Goal: Use online tool/utility: Use online tool/utility

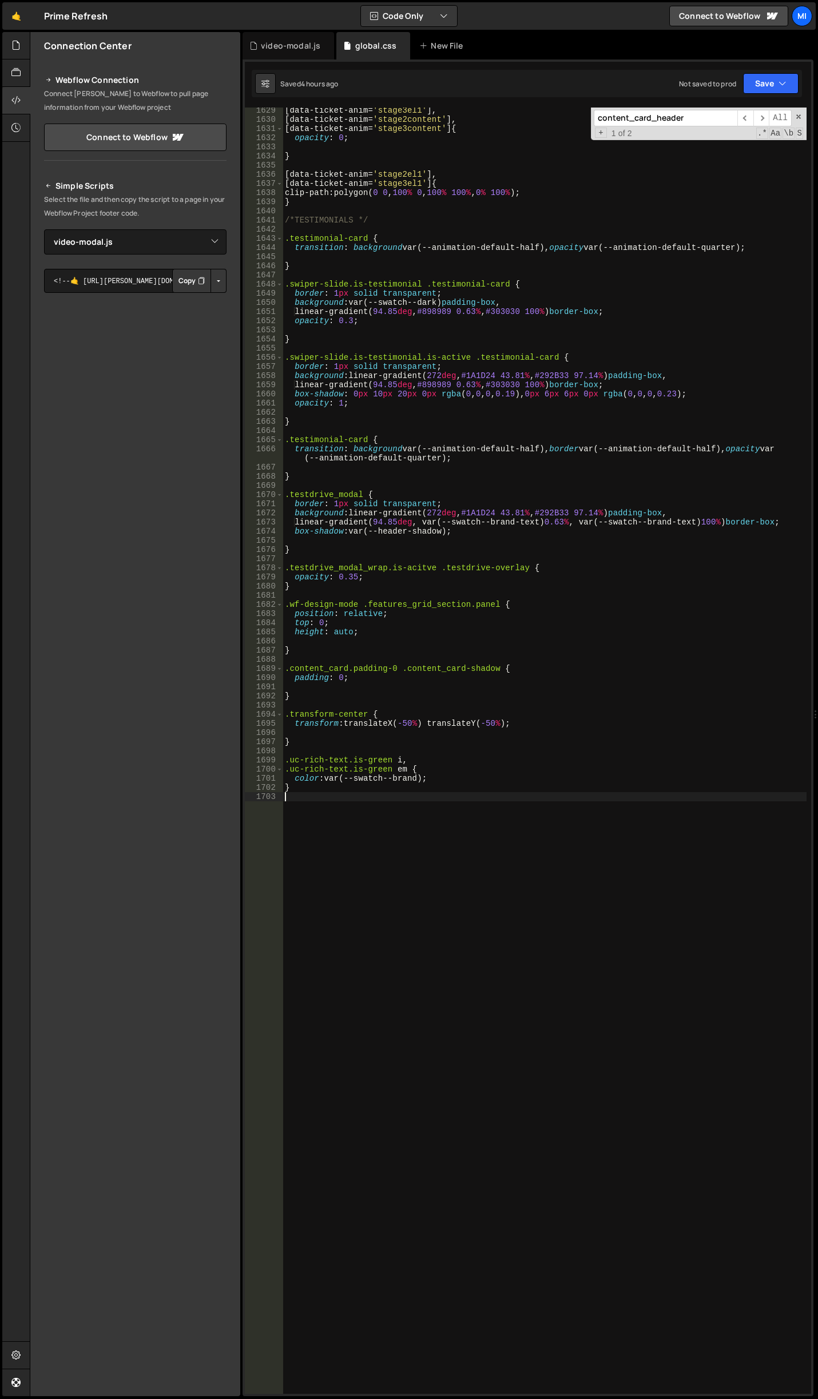
select select "47444"
click at [421, 843] on div "[ data-ticket-anim = ' stage3el1 ' ], [ data-ticket-anim = ' stage2content ' ],…" at bounding box center [545, 758] width 524 height 1305
drag, startPoint x: 385, startPoint y: 825, endPoint x: 300, endPoint y: 821, distance: 84.8
click at [300, 821] on div "[ data-ticket-anim = ' stage3el1 ' ], [ data-ticket-anim = ' stage2content ' ],…" at bounding box center [545, 758] width 524 height 1305
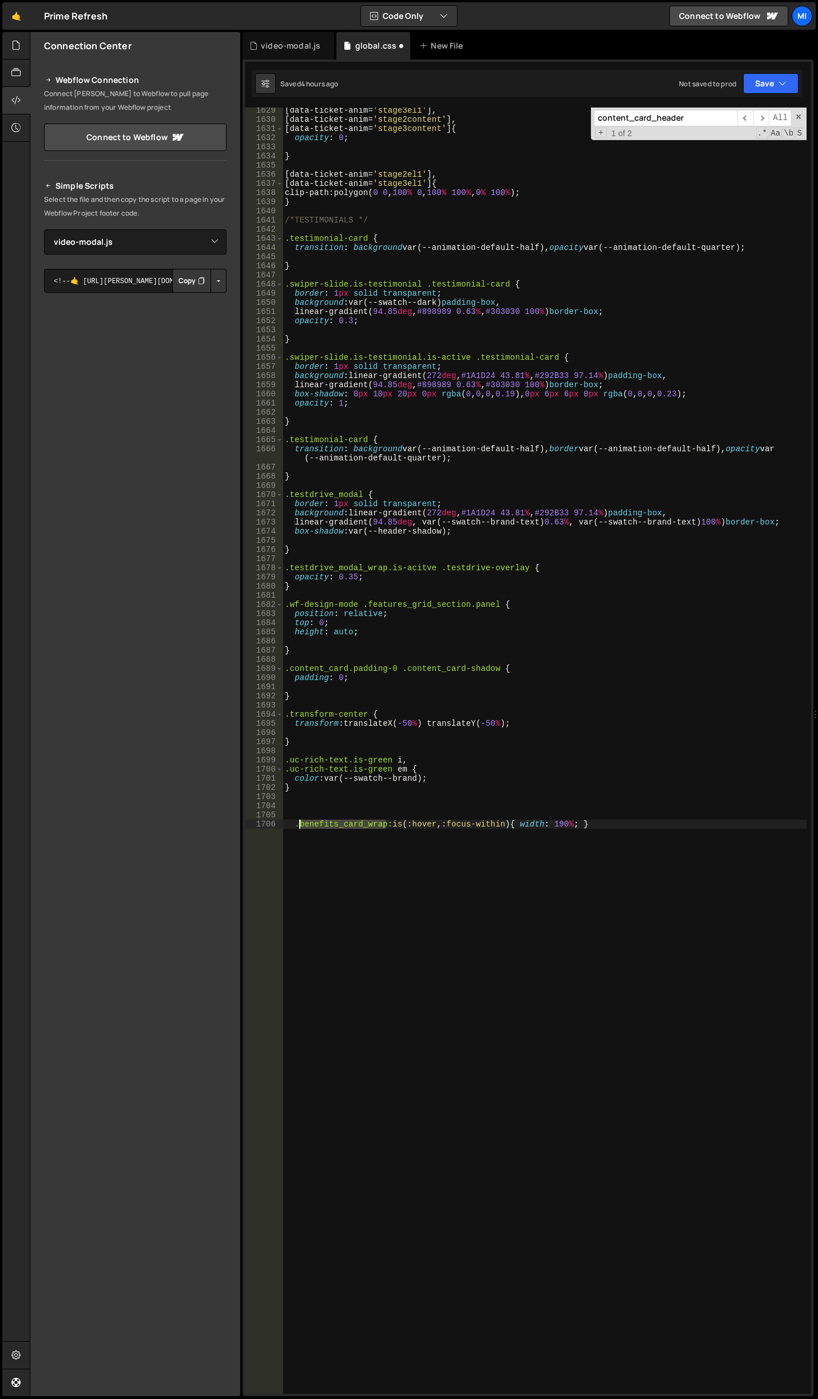
paste textarea "uc-nav_item"
type textarea "}"
click at [392, 889] on div "[ data-ticket-anim = ' stage3el1 ' ], [ data-ticket-anim = ' stage2content ' ],…" at bounding box center [545, 758] width 524 height 1305
click at [375, 856] on div "[ data-ticket-anim = ' stage3el1 ' ], [ data-ticket-anim = ' stage2content ' ],…" at bounding box center [545, 758] width 524 height 1305
paste textarea ".benefits_card_wrap:is(:hover, :focus-within) { width: 190%; }"
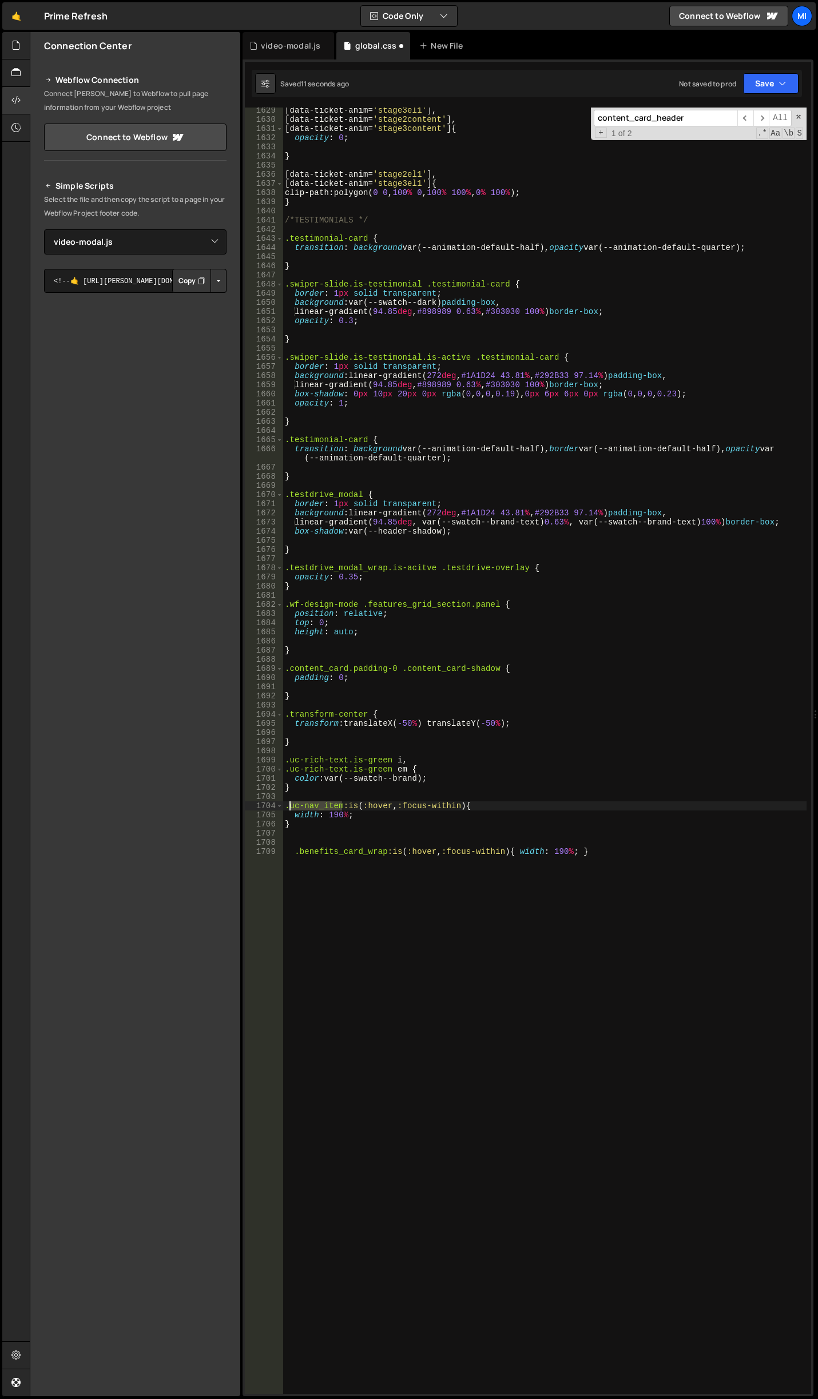
drag, startPoint x: 343, startPoint y: 805, endPoint x: 288, endPoint y: 805, distance: 54.9
click at [288, 805] on div "[ data-ticket-anim = ' stage3el1 ' ], [ data-ticket-anim = ' stage2content ' ],…" at bounding box center [545, 758] width 524 height 1305
drag, startPoint x: 378, startPoint y: 849, endPoint x: 299, endPoint y: 848, distance: 78.9
click at [299, 848] on div "[ data-ticket-anim = ' stage3el1 ' ], [ data-ticket-anim = ' stage2content ' ],…" at bounding box center [545, 758] width 524 height 1305
paste textarea "uc-nav_item"
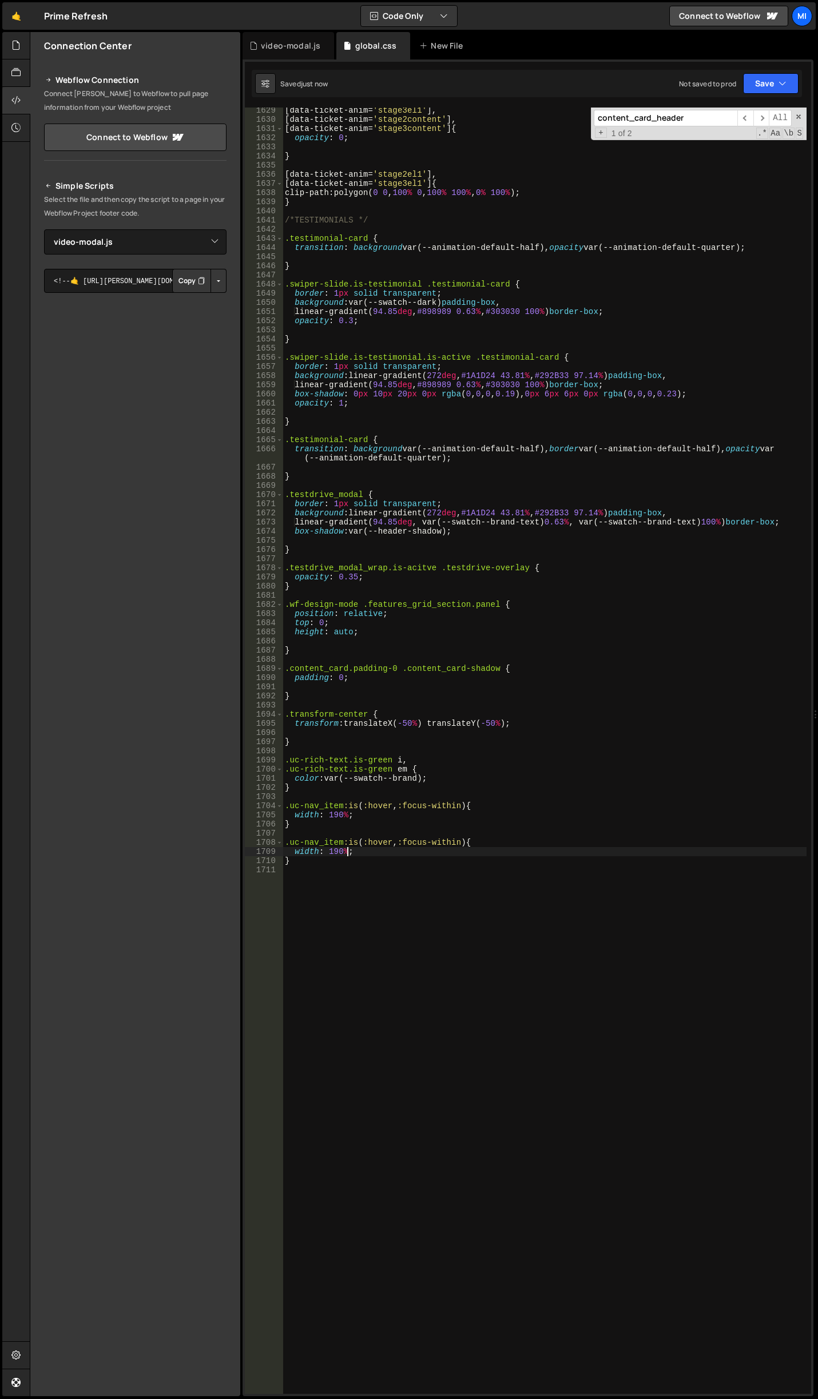
type textarea "width: 190%;"
click at [394, 953] on div "[ data-ticket-anim = ' stage3el1 ' ], [ data-ticket-anim = ' stage2content ' ],…" at bounding box center [545, 758] width 524 height 1305
paste textarea ".benefits_card_wrap:not(:is(:hover, :focus-within)) .benefits_card_content { op…"
drag, startPoint x: 341, startPoint y: 845, endPoint x: 289, endPoint y: 839, distance: 53.0
click at [289, 839] on div "[ data-ticket-anim = ' stage3el1 ' ], [ data-ticket-anim = ' stage2content ' ],…" at bounding box center [545, 758] width 524 height 1305
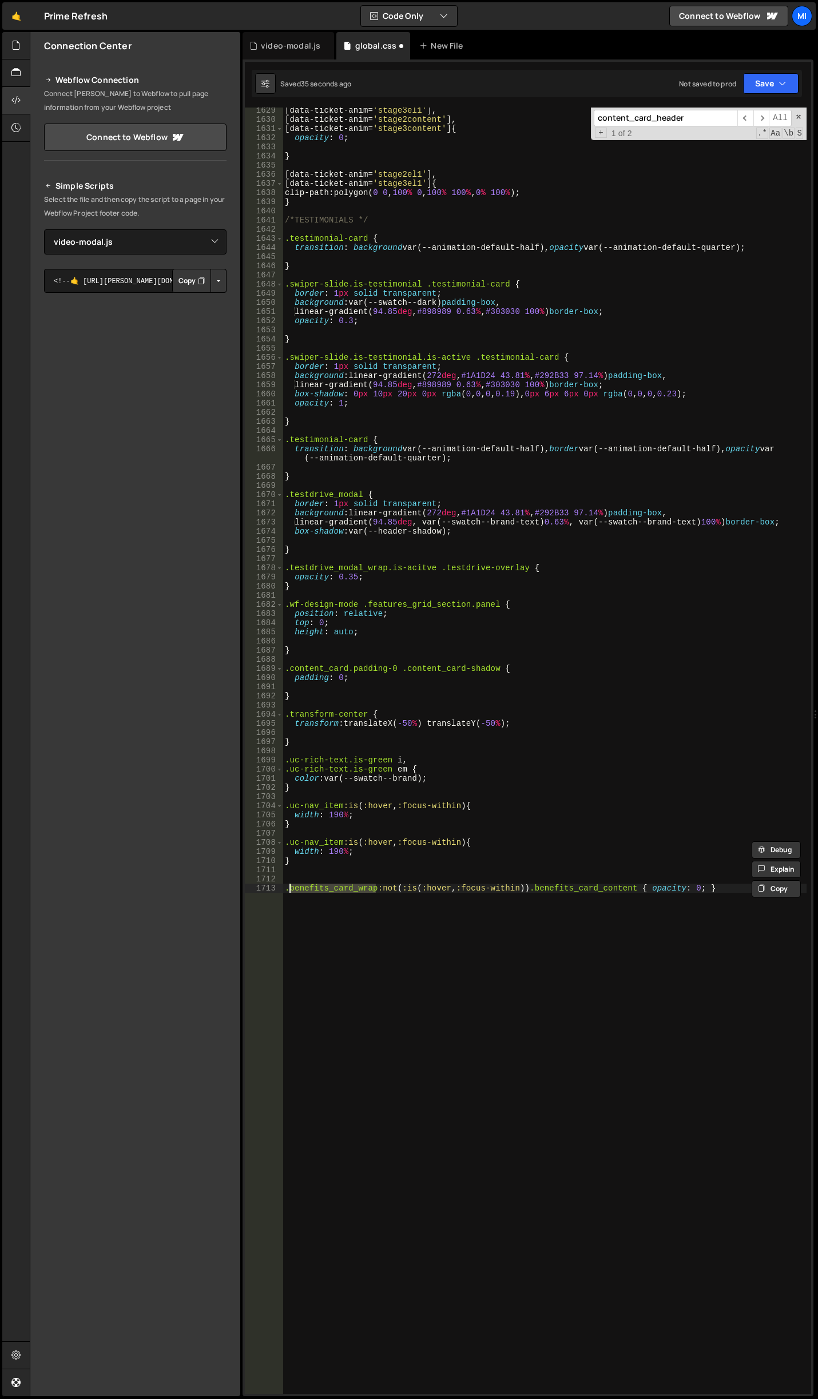
drag, startPoint x: 375, startPoint y: 889, endPoint x: 289, endPoint y: 888, distance: 85.8
click at [289, 888] on div "[ data-ticket-anim = ' stage3el1 ' ], [ data-ticket-anim = ' stage2content ' ],…" at bounding box center [545, 758] width 524 height 1305
paste textarea "uc-nav_item"
drag, startPoint x: 504, startPoint y: 888, endPoint x: 630, endPoint y: 816, distance: 145.0
click at [605, 885] on div "[ data-ticket-anim = ' stage3el1 ' ], [ data-ticket-anim = ' stage2content ' ],…" at bounding box center [545, 758] width 524 height 1305
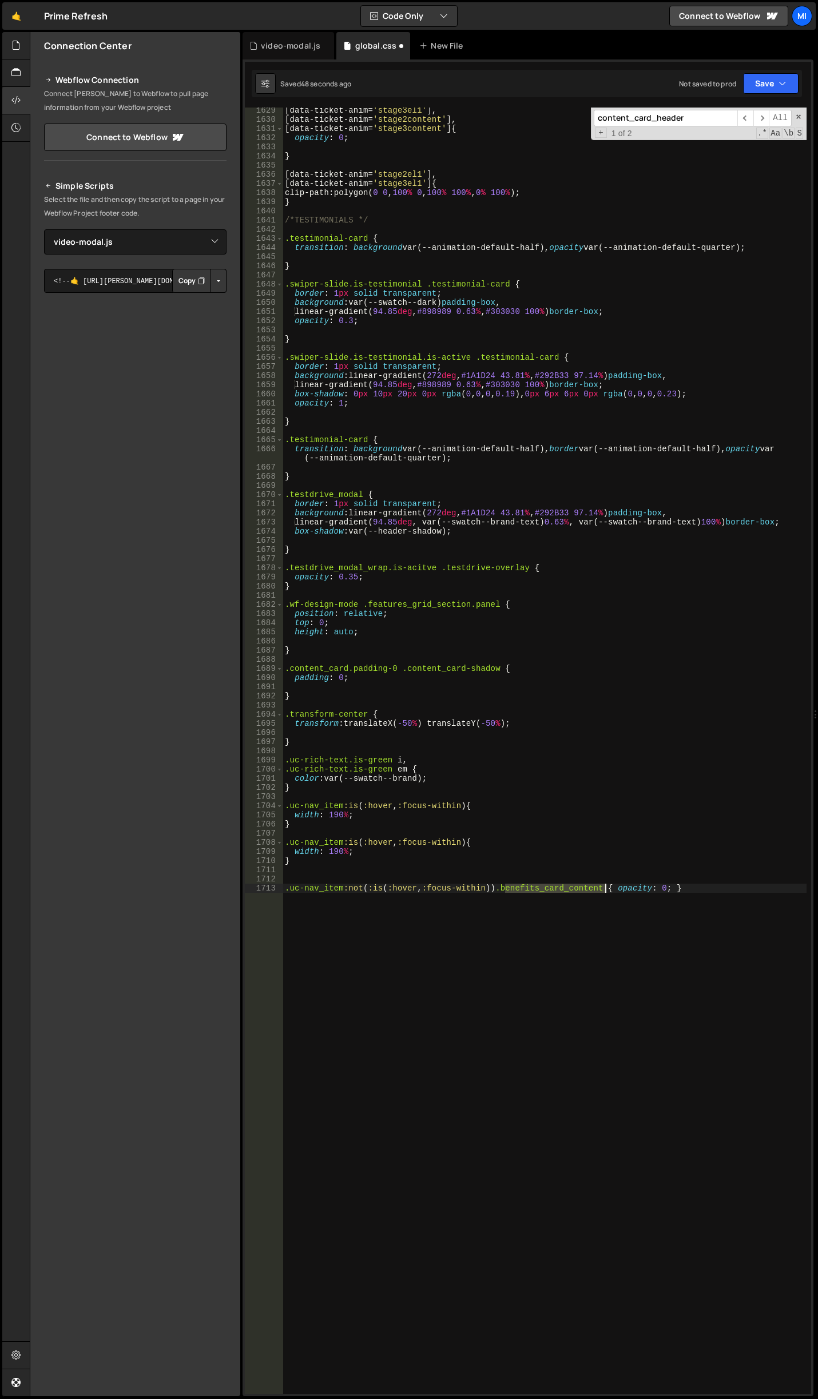
paste textarea "uc-nav_tex"
type textarea "opacity: 0;"
click at [416, 831] on div "[ data-ticket-anim = ' stage3el1 ' ], [ data-ticket-anim = ' stage2content ' ],…" at bounding box center [545, 758] width 524 height 1305
click at [342, 850] on div "[ data-ticket-anim = ' stage3el1 ' ], [ data-ticket-anim = ' stage2content ' ],…" at bounding box center [545, 758] width 524 height 1305
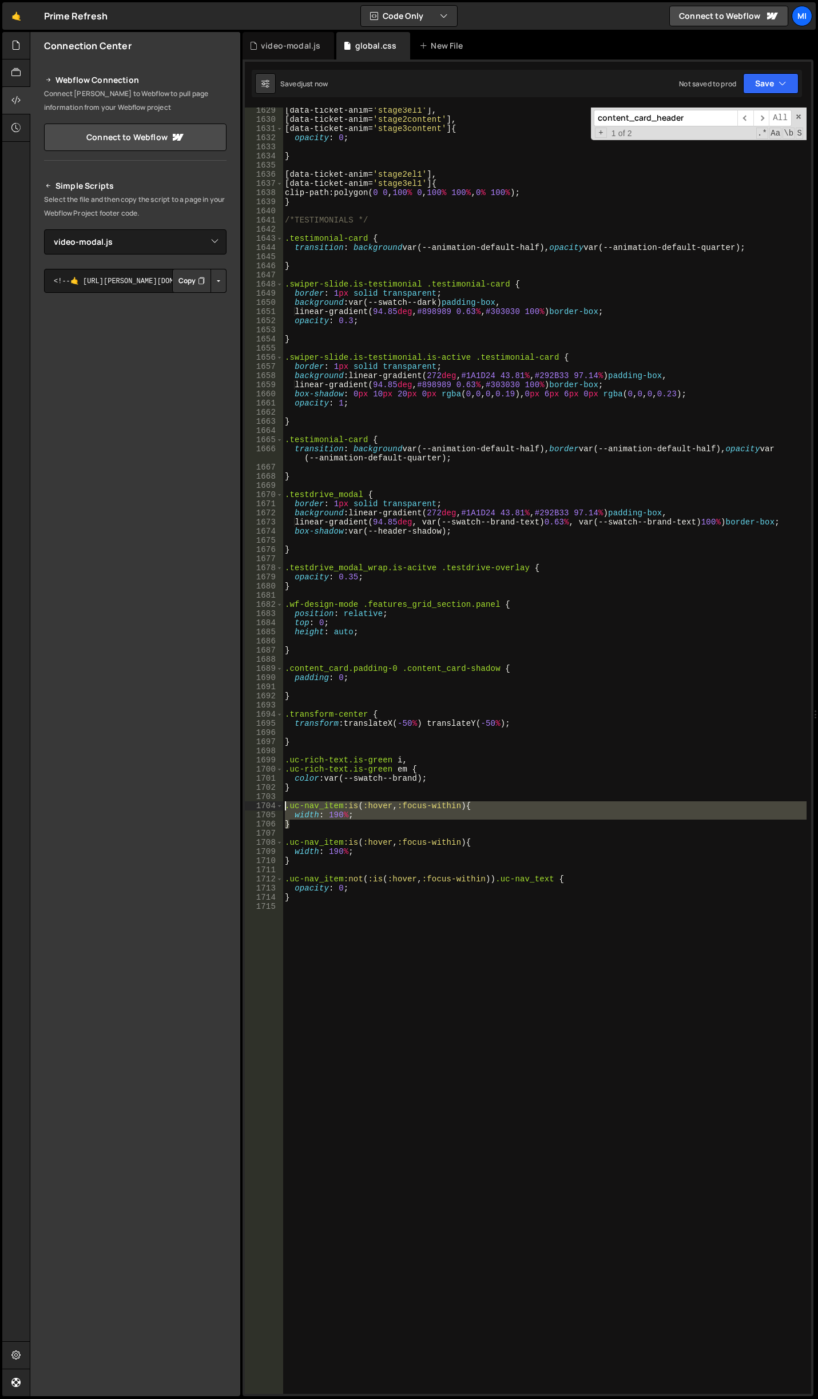
drag, startPoint x: 294, startPoint y: 823, endPoint x: 271, endPoint y: 805, distance: 28.9
click at [271, 805] on div "width: 190%; 1629 1630 1631 1632 1633 1634 1635 1636 1637 1638 1639 1640 1641 1…" at bounding box center [528, 751] width 566 height 1286
type textarea ".uc-nav_item:is(:hover, :focus-within) { width: 190%;"
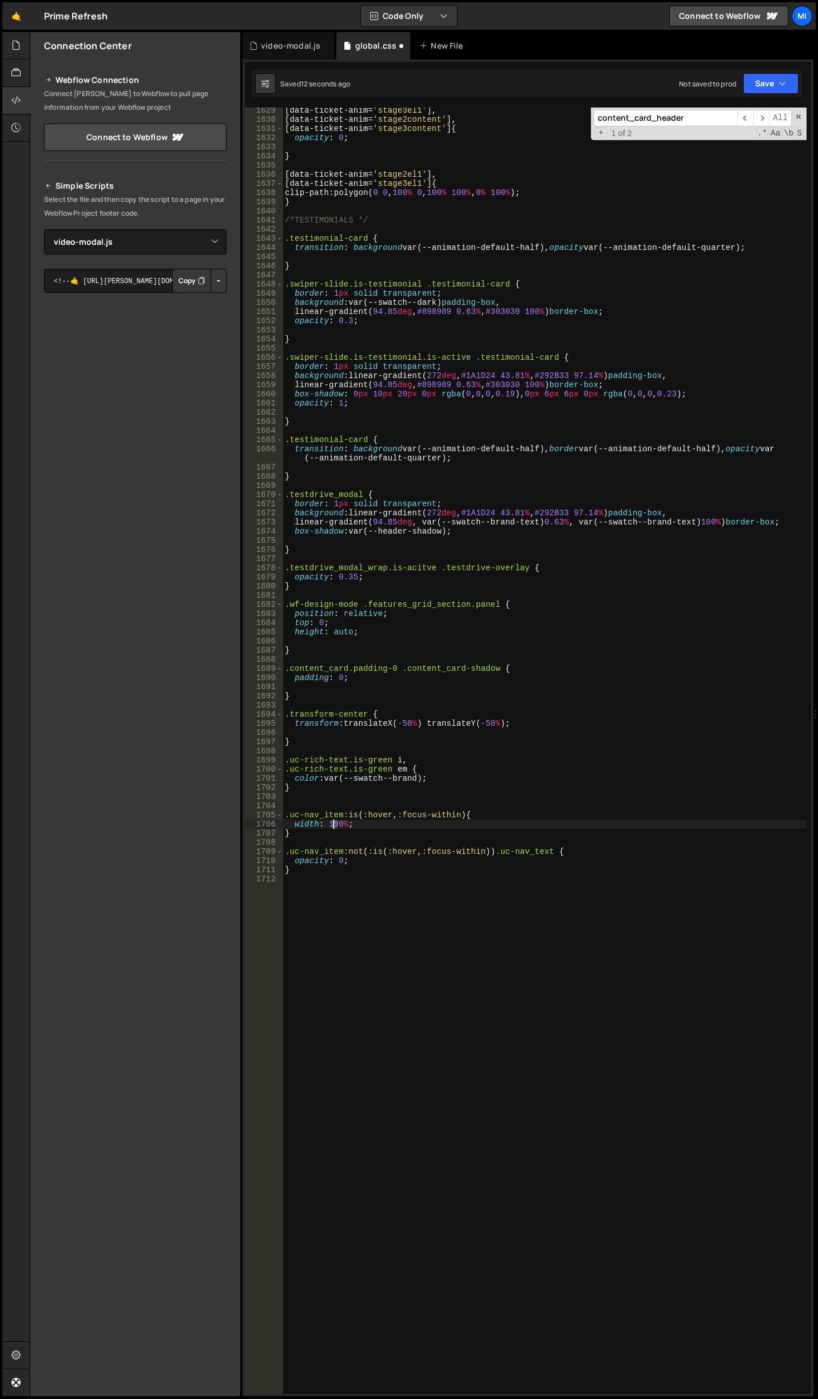
drag, startPoint x: 339, startPoint y: 824, endPoint x: 333, endPoint y: 824, distance: 5.7
click at [333, 824] on div "[ data-ticket-anim = ' stage3el1 ' ], [ data-ticket-anim = ' stage2content ' ],…" at bounding box center [545, 758] width 524 height 1305
type textarea "}"
click at [449, 868] on div "[ data-ticket-anim = ' stage3el1 ' ], [ data-ticket-anim = ' stage2content ' ],…" at bounding box center [545, 758] width 524 height 1305
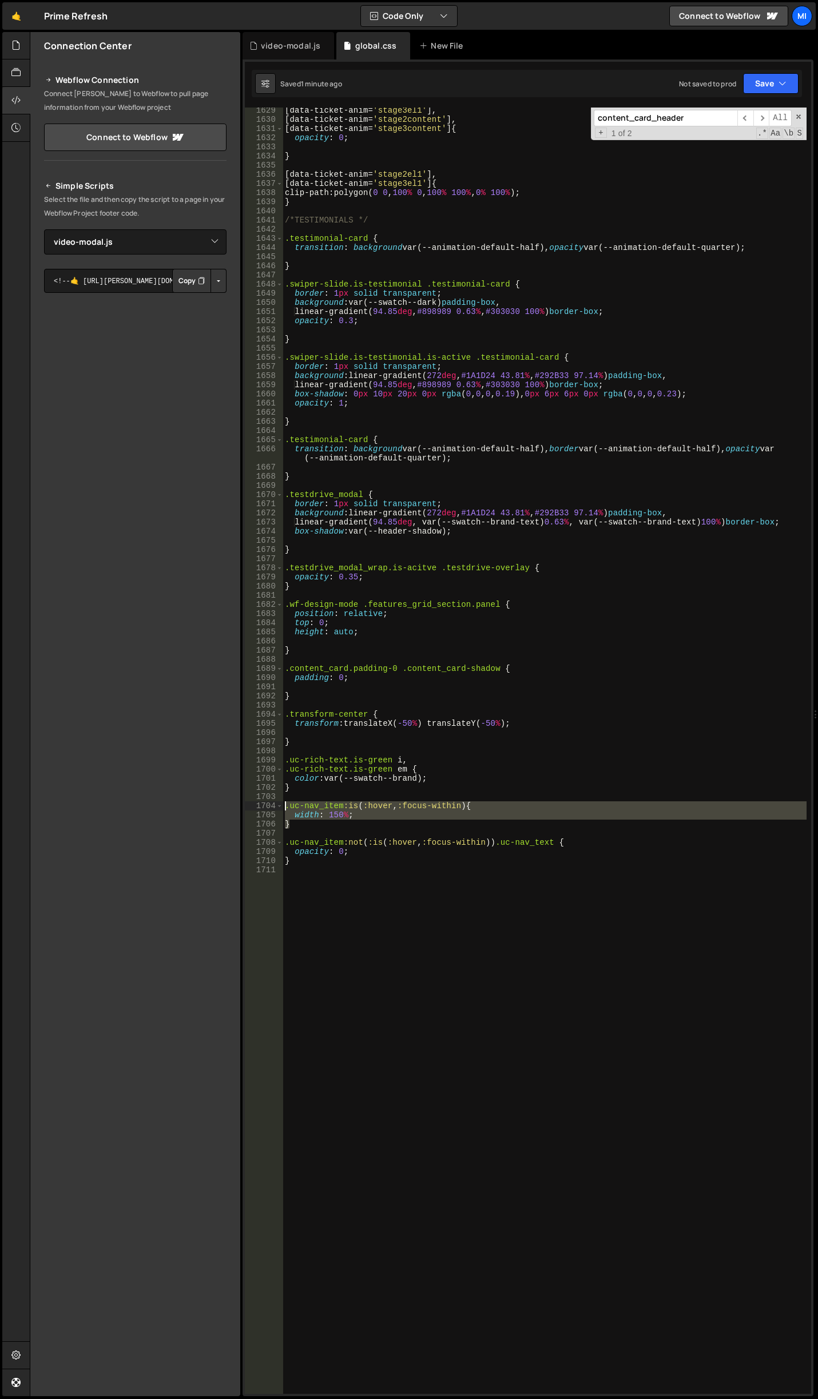
drag, startPoint x: 304, startPoint y: 823, endPoint x: 275, endPoint y: 804, distance: 34.7
click at [275, 804] on div "1629 1630 1631 1632 1633 1634 1635 1636 1637 1638 1639 1640 1641 1642 1643 1644…" at bounding box center [528, 751] width 566 height 1286
click at [428, 811] on div "[ data-ticket-anim = ' stage3el1 ' ], [ data-ticket-anim = ' stage2content ' ],…" at bounding box center [545, 751] width 524 height 1286
drag, startPoint x: 351, startPoint y: 812, endPoint x: 298, endPoint y: 815, distance: 52.7
click at [298, 815] on div "[ data-ticket-anim = ' stage3el1 ' ], [ data-ticket-anim = ' stage2content ' ],…" at bounding box center [545, 758] width 524 height 1305
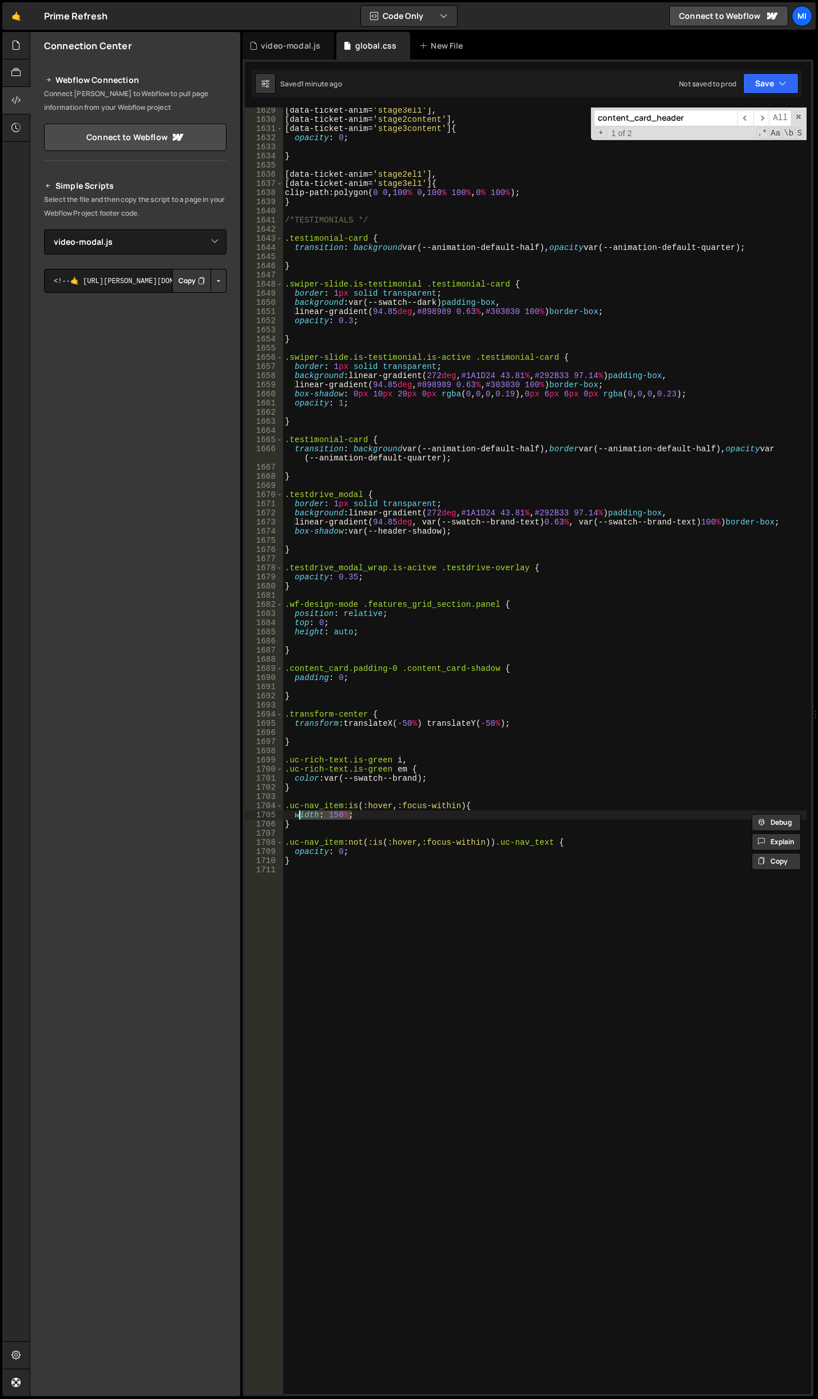
click at [470, 804] on div "[ data-ticket-anim = ' stage3el1 ' ], [ data-ticket-anim = ' stage2content ' ],…" at bounding box center [545, 758] width 524 height 1305
paste textarea "uc-nav_text-wrap"
type textarea "width: 100%;"
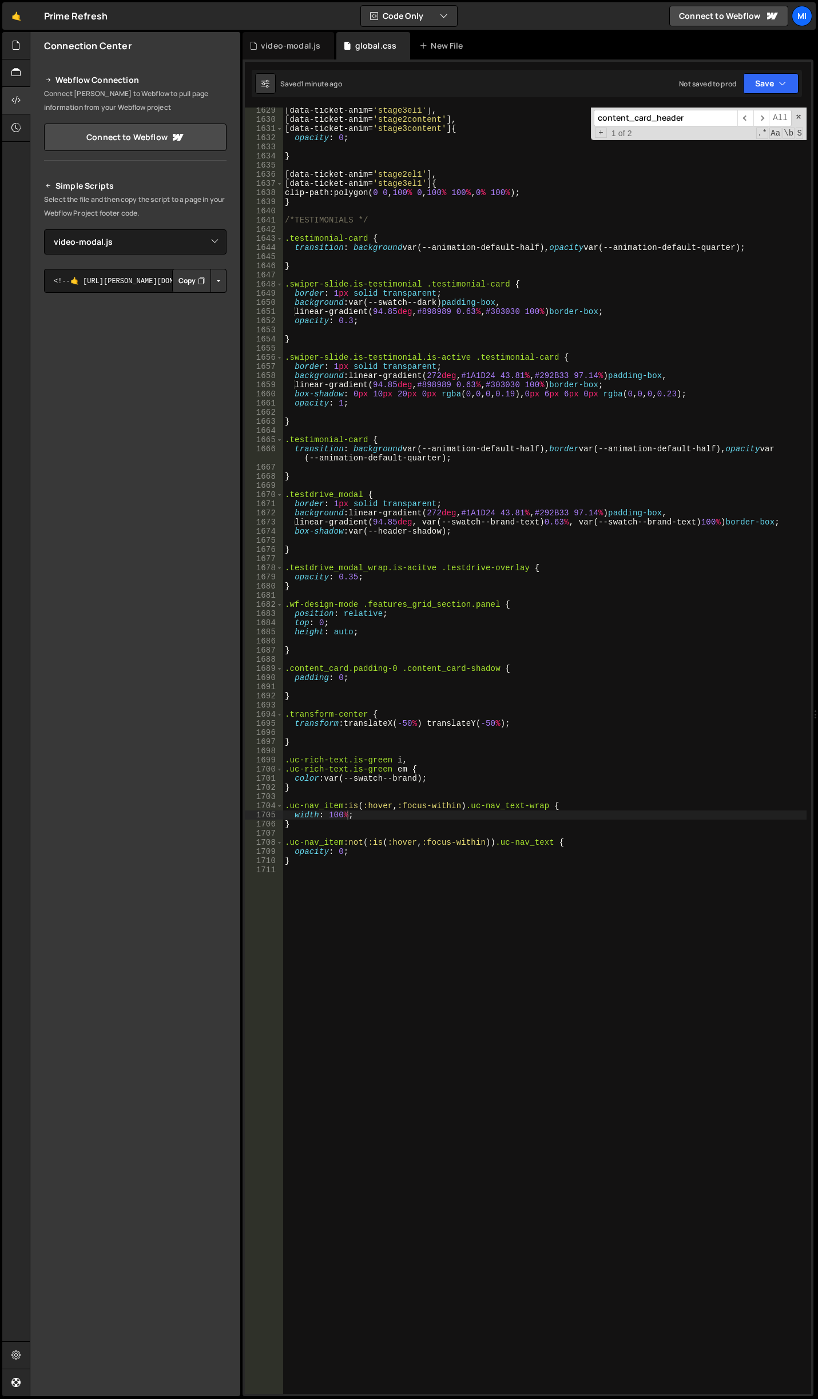
click at [421, 815] on div "[ data-ticket-anim = ' stage3el1 ' ], [ data-ticket-anim = ' stage2content ' ],…" at bounding box center [545, 758] width 524 height 1305
click at [422, 750] on div "[ data-ticket-anim = ' stage3el1 ' ], [ data-ticket-anim = ' stage2content ' ],…" at bounding box center [545, 758] width 524 height 1305
click at [439, 794] on div "[ data-ticket-anim = ' stage3el1 ' ], [ data-ticket-anim = ' stage2content ' ],…" at bounding box center [545, 758] width 524 height 1305
drag, startPoint x: 551, startPoint y: 805, endPoint x: 475, endPoint y: 804, distance: 76.7
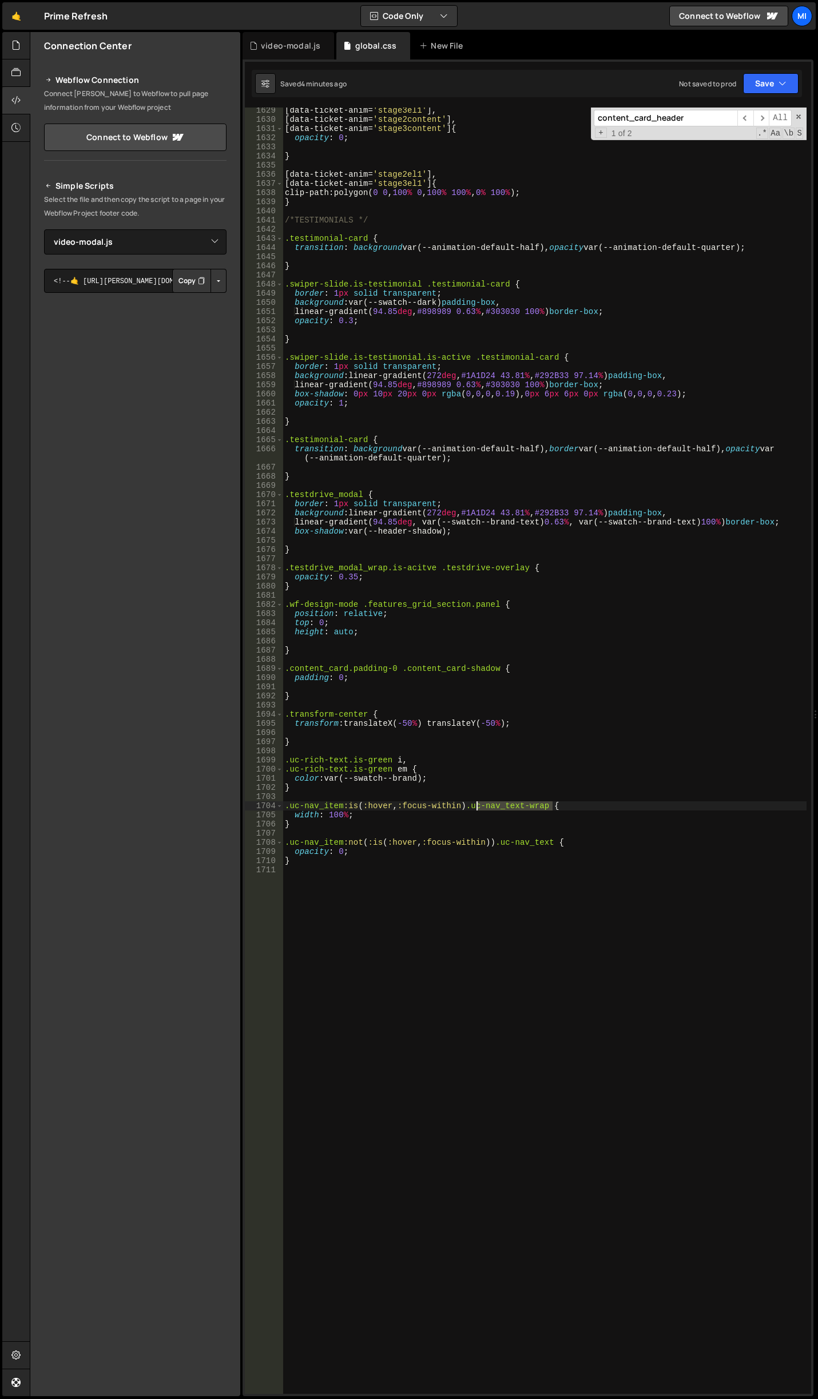
click at [475, 804] on div "[ data-ticket-anim = ' stage3el1 ' ], [ data-ticket-anim = ' stage2content ' ],…" at bounding box center [545, 758] width 524 height 1305
drag, startPoint x: 295, startPoint y: 814, endPoint x: 372, endPoint y: 813, distance: 77.2
click at [372, 813] on div "[ data-ticket-anim = ' stage3el1 ' ], [ data-ticket-anim = ' stage2content ' ],…" at bounding box center [545, 758] width 524 height 1305
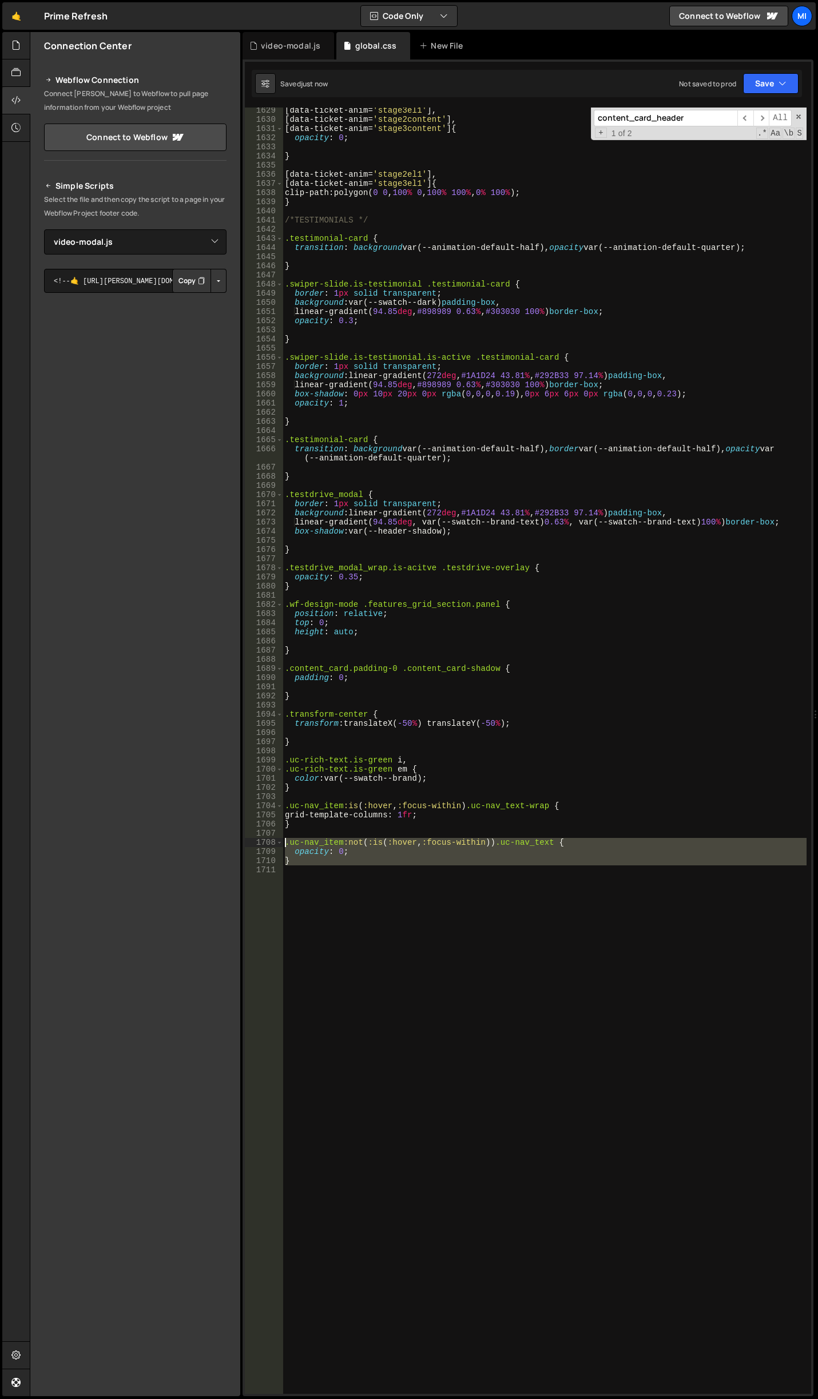
drag, startPoint x: 471, startPoint y: 610, endPoint x: 271, endPoint y: 844, distance: 308.0
click at [271, 844] on div "position: relative; 1629 1630 1631 1632 1633 1634 1635 1636 1637 1638 1639 1640…" at bounding box center [528, 751] width 566 height 1286
type textarea ".uc-nav_item:not(:is(:hover, :focus-within)) .uc-nav_text { opacity: 0;"
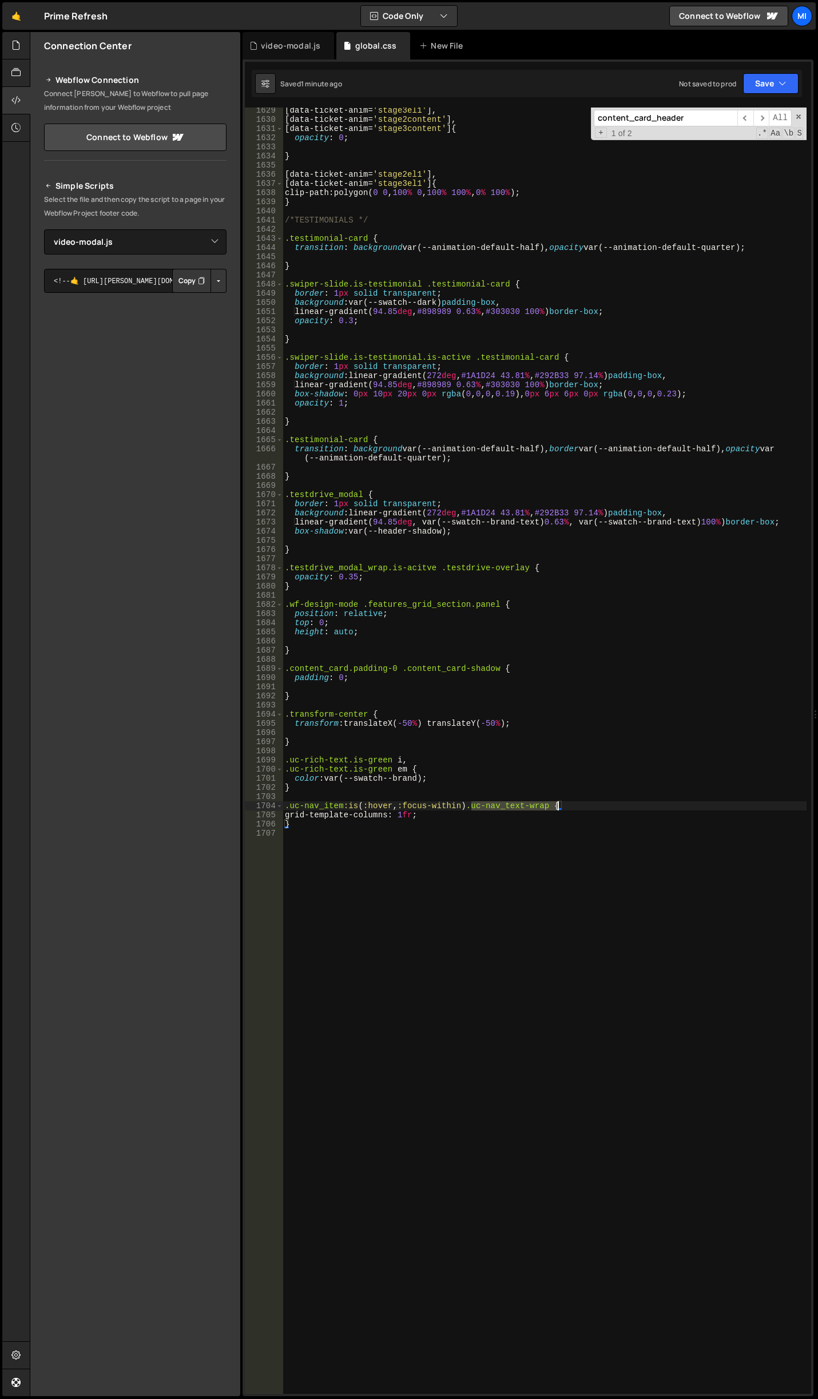
drag, startPoint x: 471, startPoint y: 806, endPoint x: 545, endPoint y: 805, distance: 74.4
click at [553, 806] on div "[ data-ticket-anim = ' stage3el1 ' ], [ data-ticket-anim = ' stage2content ' ],…" at bounding box center [545, 758] width 524 height 1305
click at [475, 779] on div "[ data-ticket-anim = ' stage3el1 ' ], [ data-ticket-anim = ' stage2content ' ],…" at bounding box center [545, 758] width 524 height 1305
type textarea "color: var(--swatch--brand);"
type textarea "}"
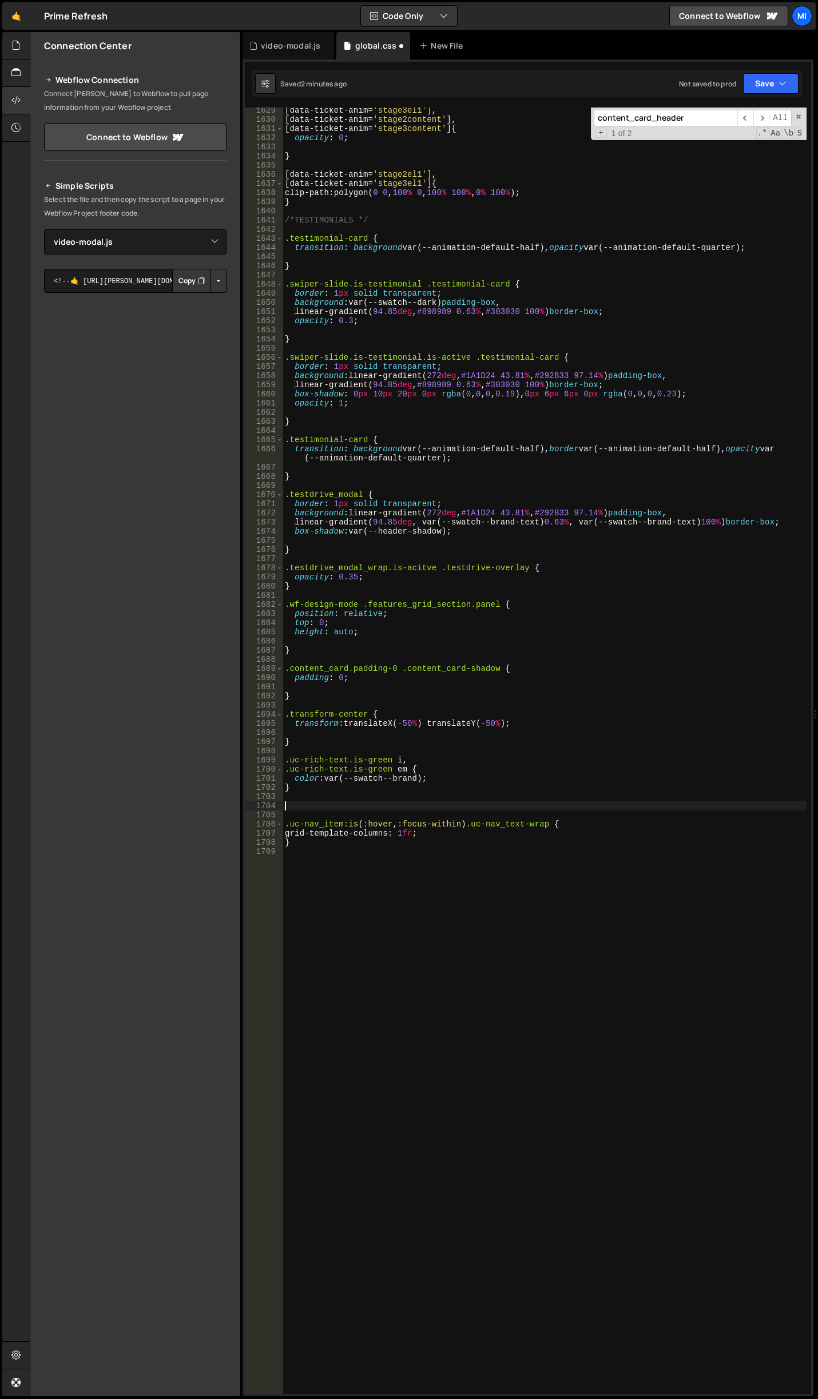
paste textarea ".uc-nav_text-wrap"
type textarea ".uc-nav_text-wrap {}"
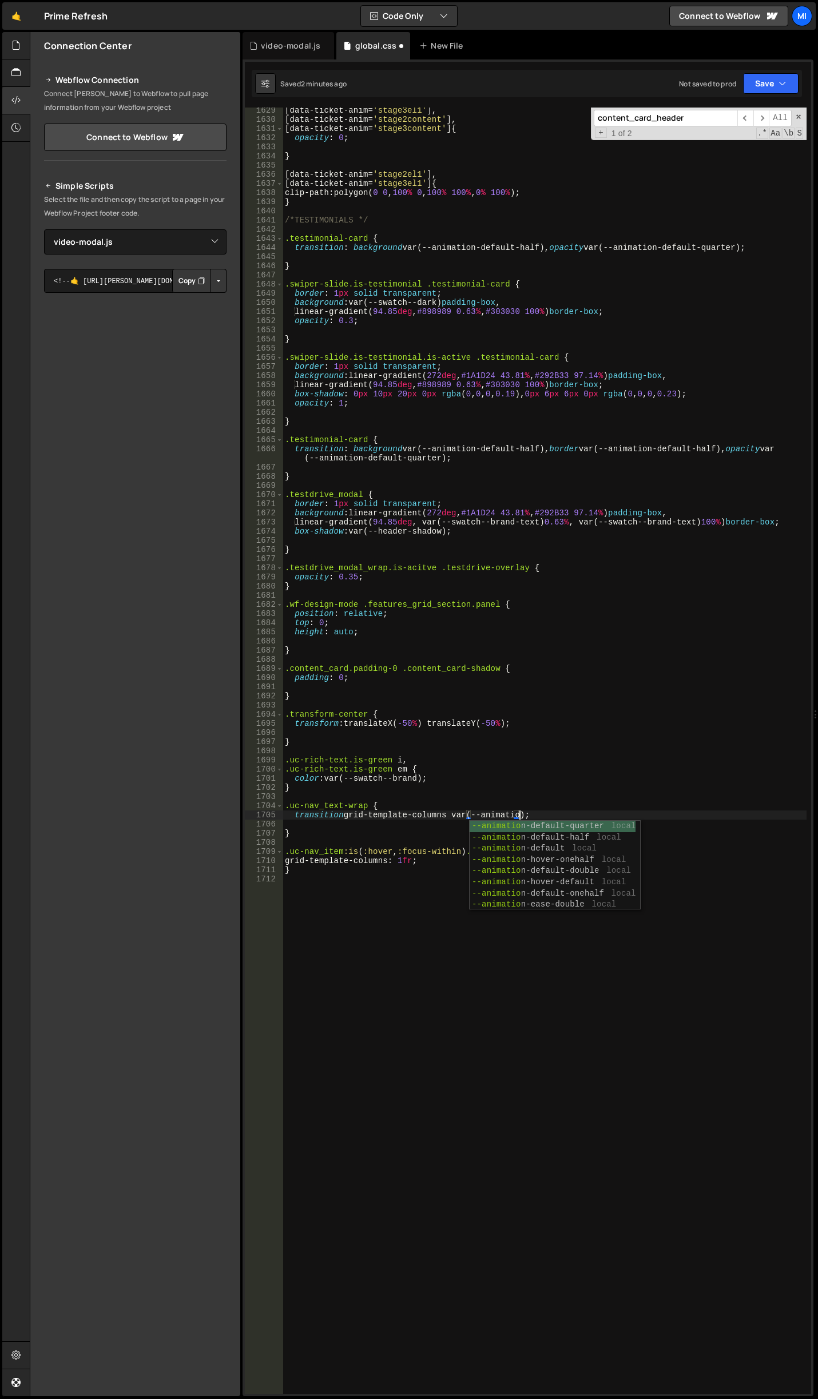
scroll to position [0, 17]
type textarea "transition grid-template-columns var(--animation-default);"
click at [423, 823] on div "[ data-ticket-anim = ' stage3el1 ' ], [ data-ticket-anim = ' stage2content ' ],…" at bounding box center [545, 758] width 524 height 1305
click at [521, 855] on div "[ data-ticket-anim = ' stage3el1 ' ], [ data-ticket-anim = ' stage2content ' ],…" at bounding box center [545, 758] width 524 height 1305
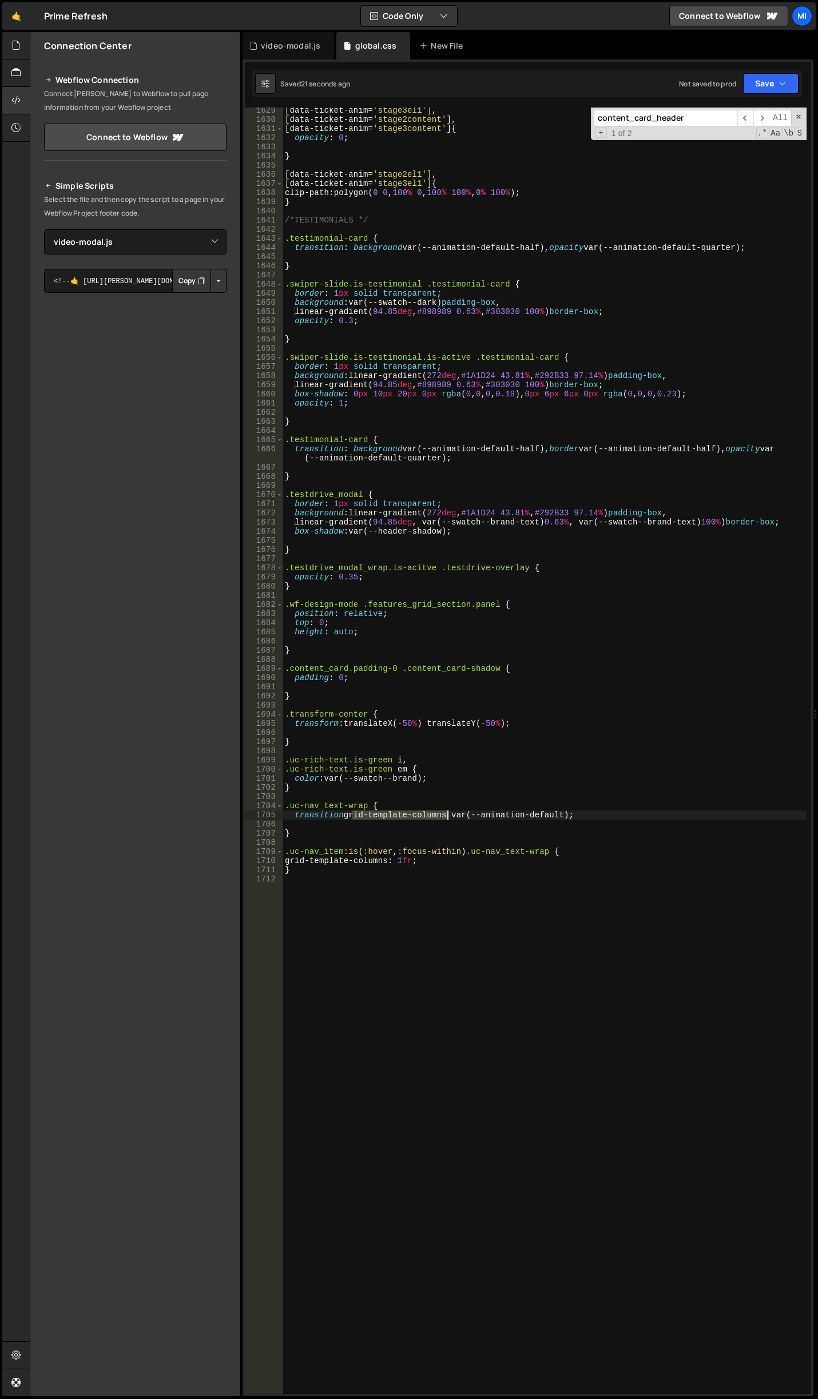
drag, startPoint x: 351, startPoint y: 816, endPoint x: 446, endPoint y: 809, distance: 95.2
click at [446, 809] on div "[ data-ticket-anim = ' stage3el1 ' ], [ data-ticket-anim = ' stage2content ' ],…" at bounding box center [545, 758] width 524 height 1305
type textarea "transition: grid-template-columns var(--animation-default);"
click at [585, 823] on div "[ data-ticket-anim = ' stage3el1 ' ], [ data-ticket-anim = ' stage2content ' ],…" at bounding box center [545, 758] width 524 height 1305
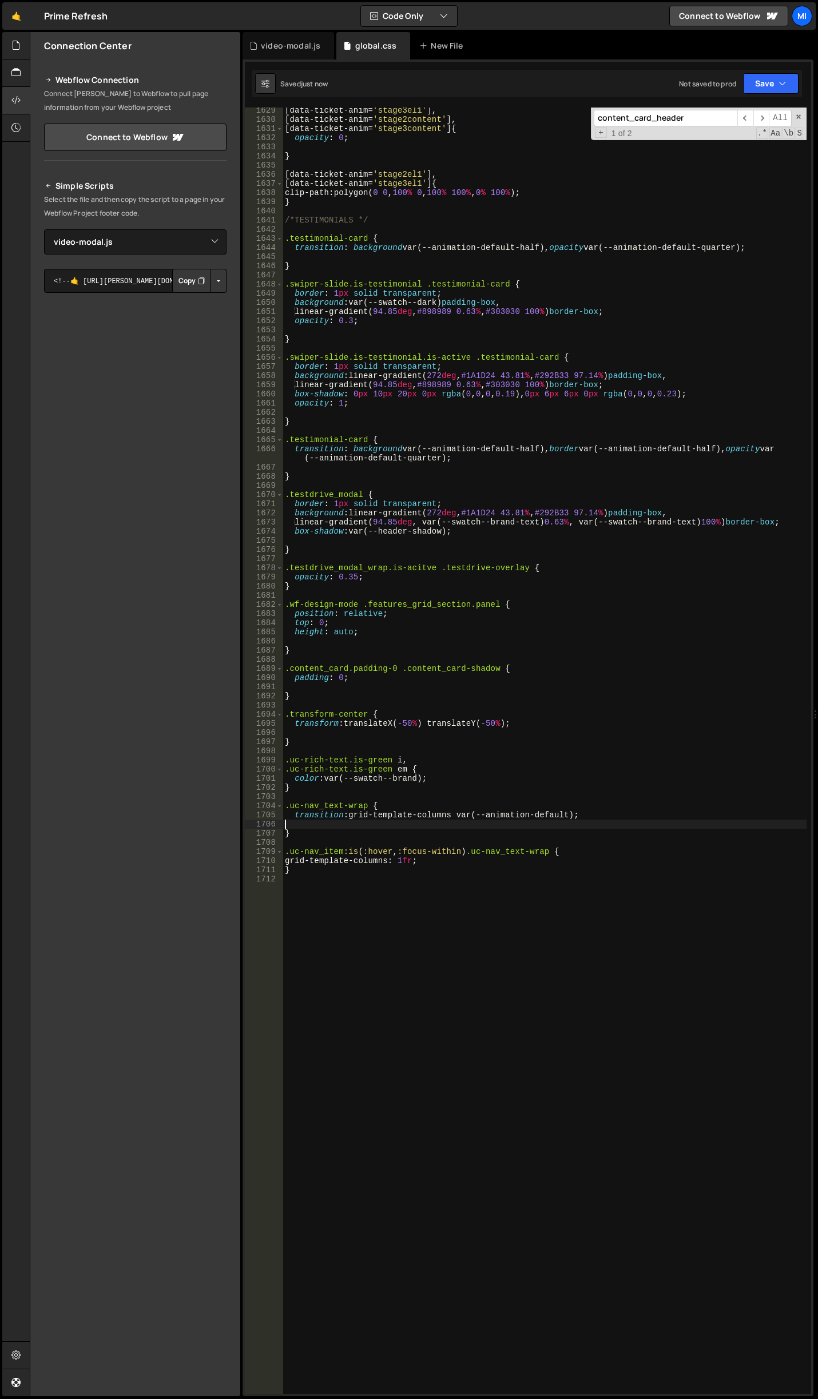
scroll to position [0, 0]
click at [565, 813] on div "[ data-ticket-anim = ' stage3el1 ' ], [ data-ticket-anim = ' stage2content ' ],…" at bounding box center [545, 758] width 524 height 1305
type textarea "transition: grid-template-columns var(--animation-default-half);"
click at [495, 1040] on div "[ data-ticket-anim = ' stage3el1 ' ], [ data-ticket-anim = ' stage2content ' ],…" at bounding box center [545, 758] width 524 height 1305
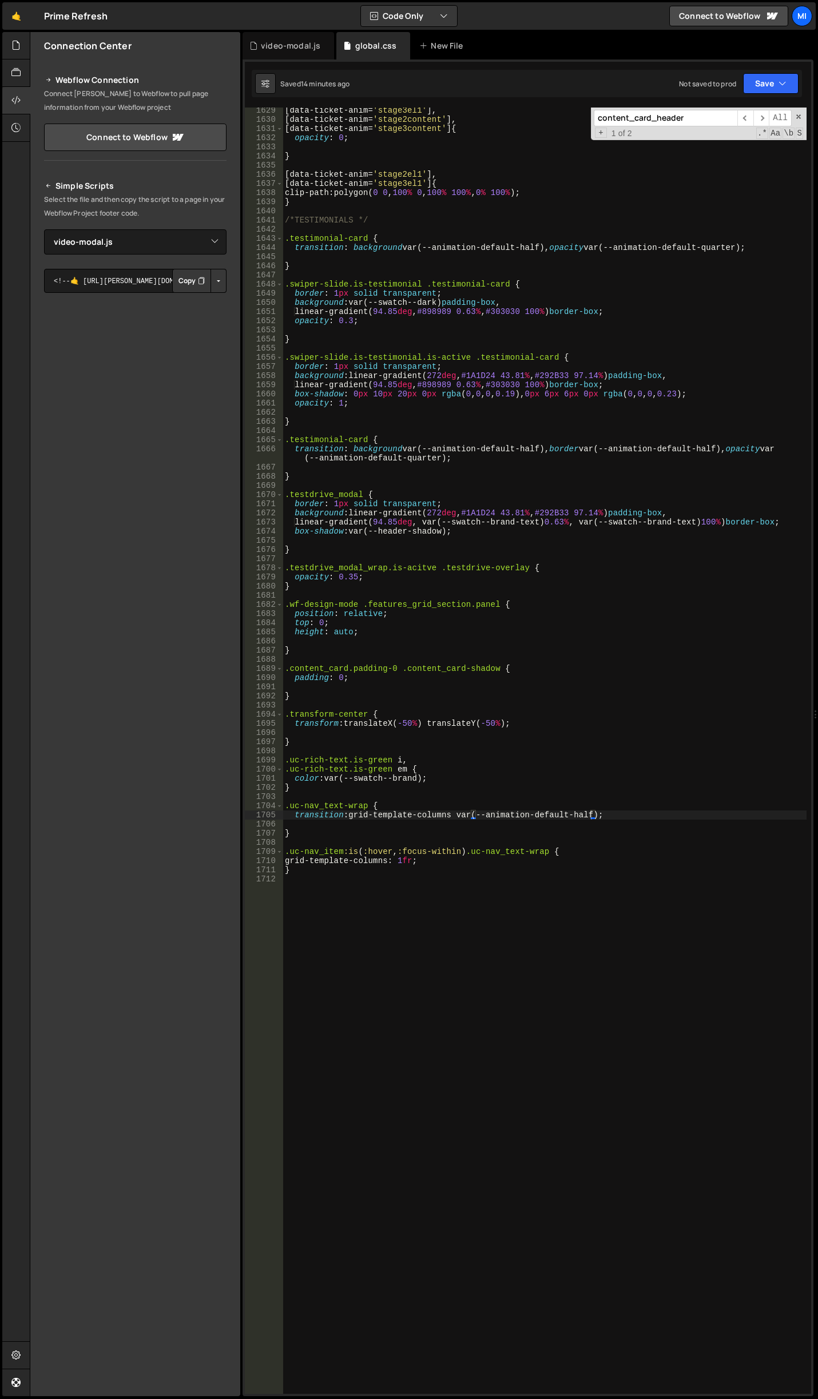
scroll to position [0, 0]
paste textarea "uc-nav_link"
type textarea ".uc-nav_link.w--current {}"
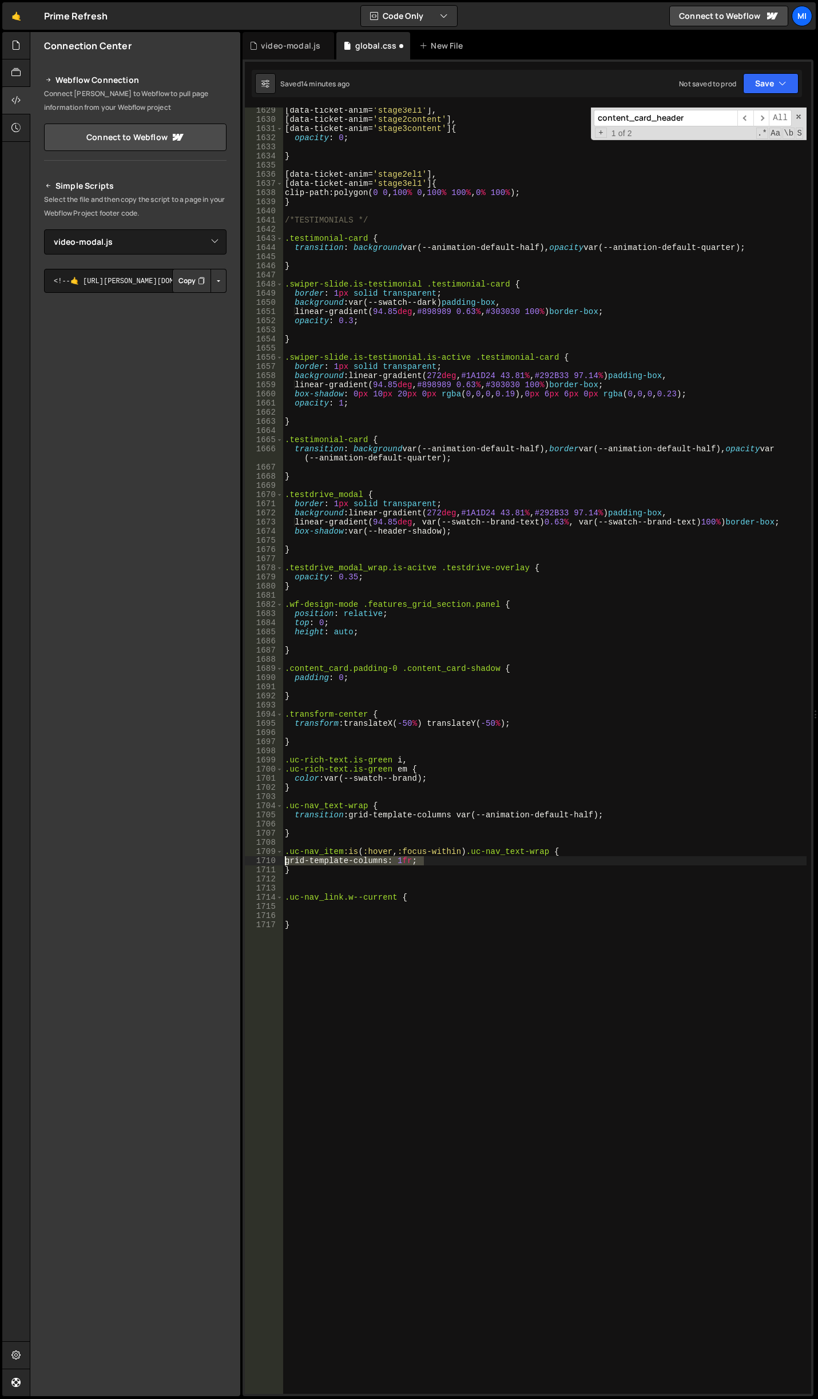
drag, startPoint x: 423, startPoint y: 859, endPoint x: 266, endPoint y: 859, distance: 157.3
click at [266, 859] on div "1629 1630 1631 1632 1633 1634 1635 1636 1637 1638 1639 1640 1641 1642 1643 1644…" at bounding box center [528, 751] width 566 height 1286
type textarea "grid-template-columns: 1fr;"
click at [307, 911] on div "[ data-ticket-anim = ' stage3el1 ' ], [ data-ticket-anim = ' stage2content ' ],…" at bounding box center [545, 758] width 524 height 1305
paste textarea "grid-template-columns: 1fr;"
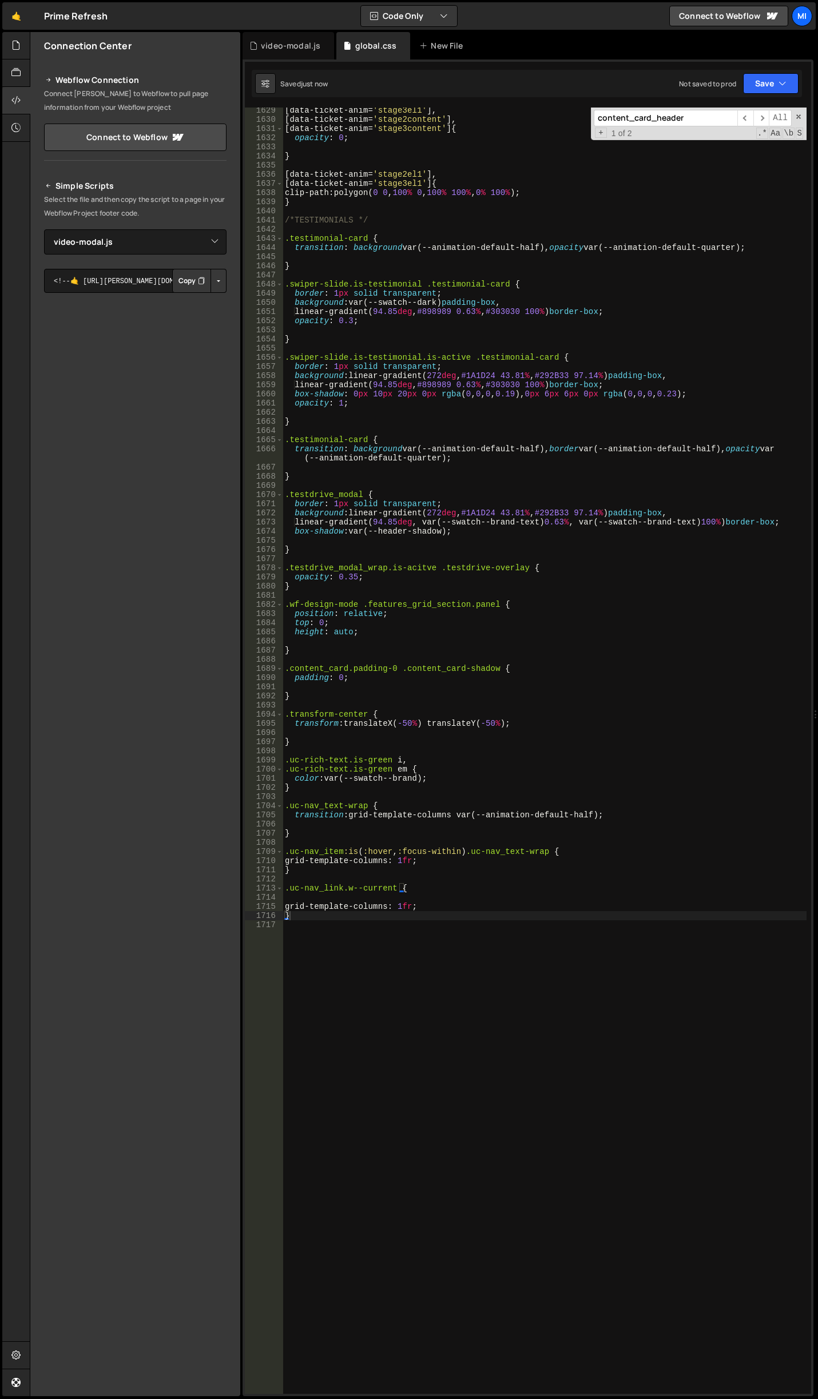
click at [344, 885] on div "[ data-ticket-anim = ' stage3el1 ' ], [ data-ticket-anim = ' stage2content ' ],…" at bounding box center [545, 758] width 524 height 1305
drag, startPoint x: 339, startPoint y: 852, endPoint x: 264, endPoint y: 852, distance: 74.4
click at [264, 852] on div ".uc-nav_link .w--current { 1629 1630 1631 1632 1633 1634 1635 1636 1637 1638 16…" at bounding box center [528, 751] width 566 height 1286
drag, startPoint x: 343, startPoint y: 852, endPoint x: 289, endPoint y: 852, distance: 53.8
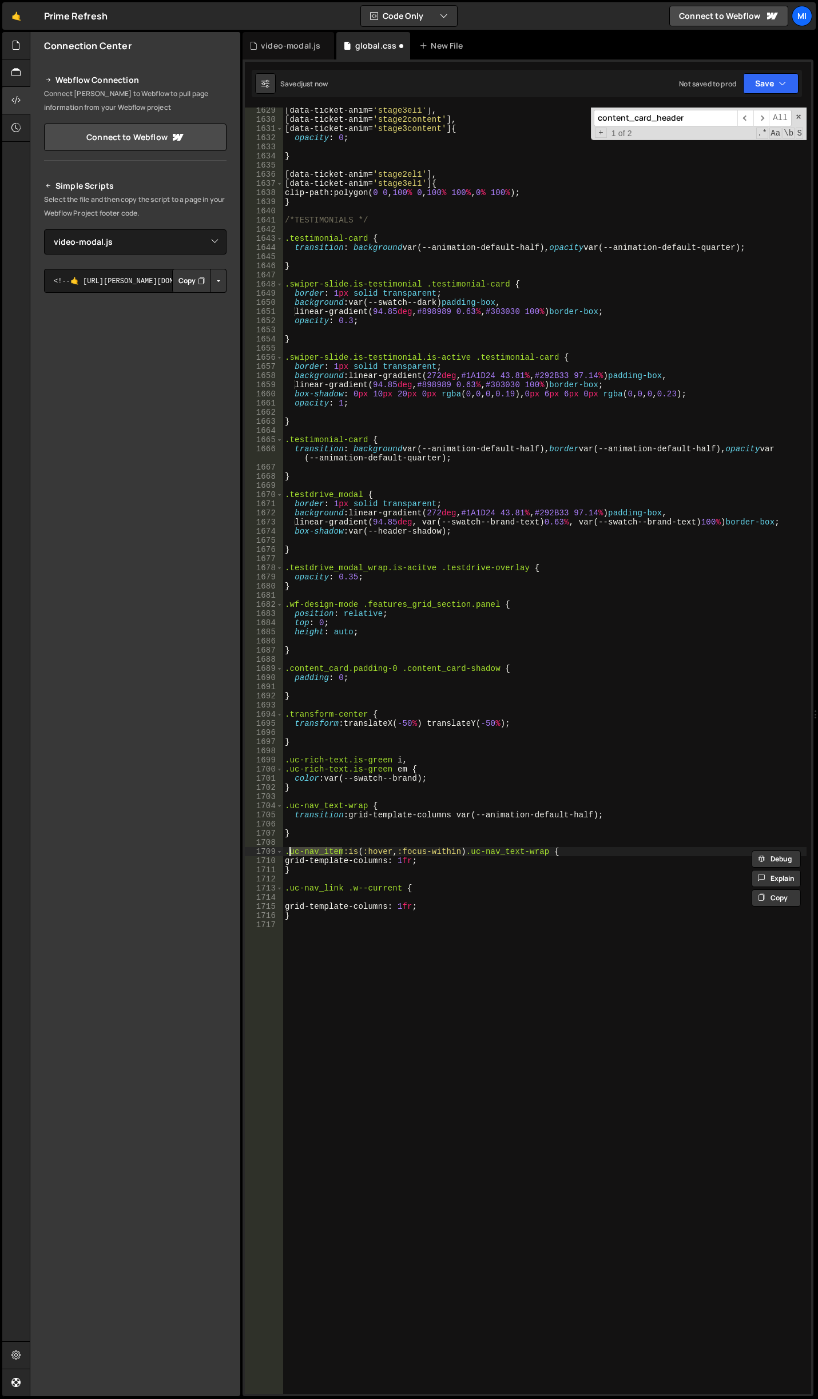
click at [289, 852] on div "[ data-ticket-anim = ' stage3el1 ' ], [ data-ticket-anim = ' stage2content ' ],…" at bounding box center [545, 758] width 524 height 1305
click at [344, 888] on div "[ data-ticket-anim = ' stage3el1 ' ], [ data-ticket-anim = ' stage2content ' ],…" at bounding box center [545, 758] width 524 height 1305
paste textarea "uc-nav_item"
drag, startPoint x: 419, startPoint y: 905, endPoint x: 421, endPoint y: 895, distance: 9.9
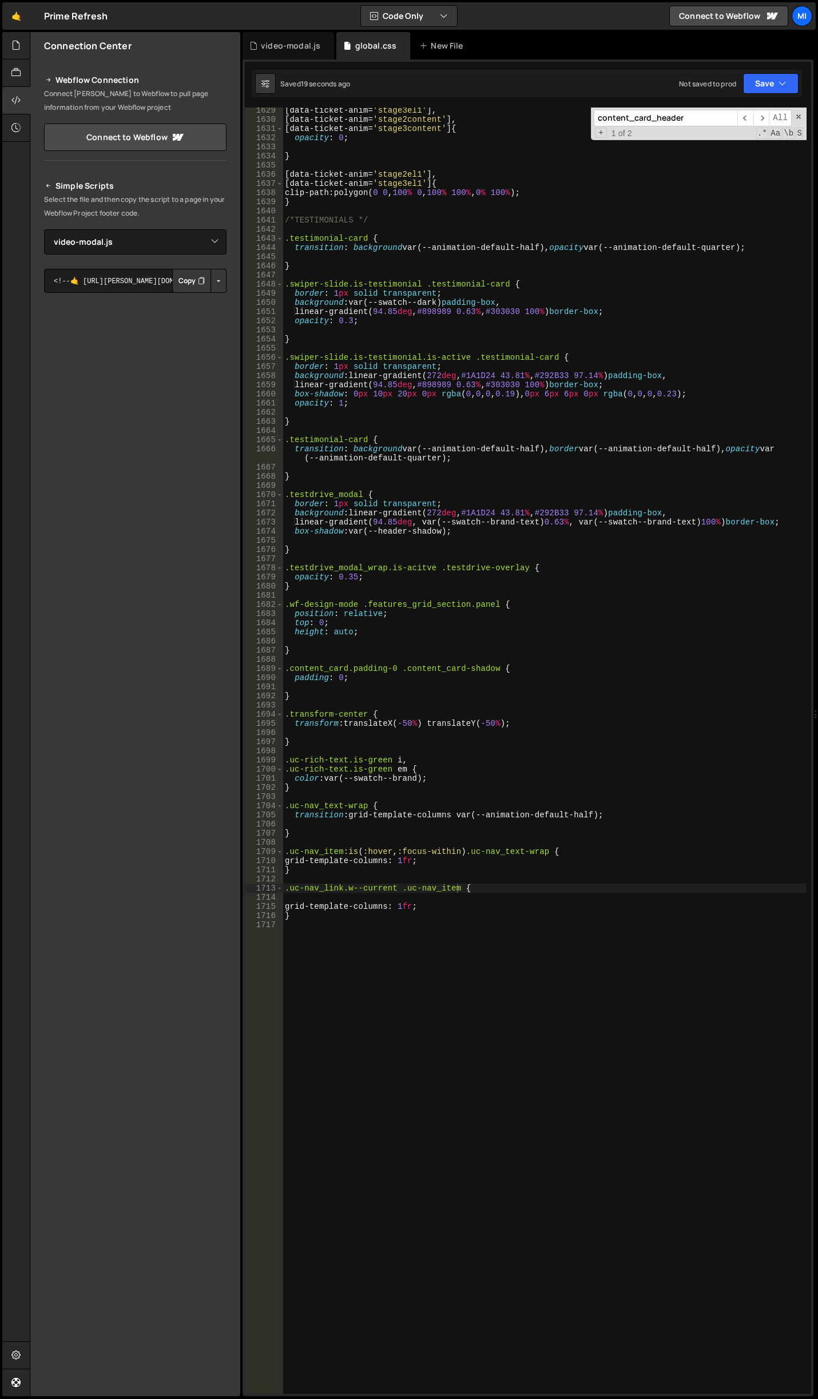
click at [419, 905] on div "[ data-ticket-anim = ' stage3el1 ' ], [ data-ticket-anim = ' stage2content ' ],…" at bounding box center [545, 758] width 524 height 1305
type textarea "grid-template-columns: 1fr !important;"
click at [544, 992] on div "[ data-ticket-anim = ' stage3el1 ' ], [ data-ticket-anim = ' stage2content ' ],…" at bounding box center [545, 758] width 524 height 1305
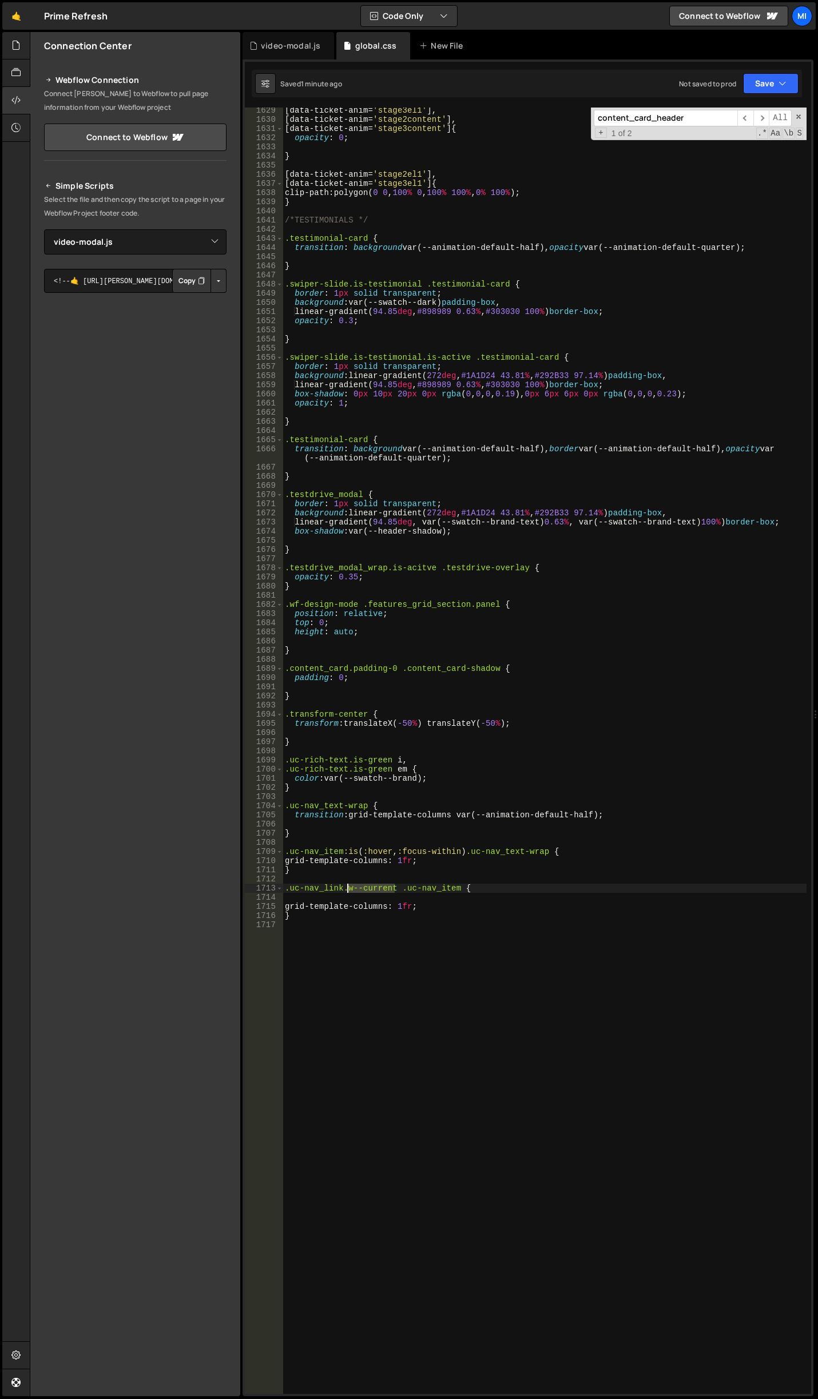
drag, startPoint x: 396, startPoint y: 891, endPoint x: 345, endPoint y: 889, distance: 50.9
click at [345, 889] on div "[ data-ticket-anim = ' stage3el1 ' ], [ data-ticket-anim = ' stage2content ' ],…" at bounding box center [545, 758] width 524 height 1305
paste textarea
click at [345, 889] on div "[ data-ticket-anim = ' stage3el1 ' ], [ data-ticket-anim = ' stage2content ' ],…" at bounding box center [545, 758] width 524 height 1305
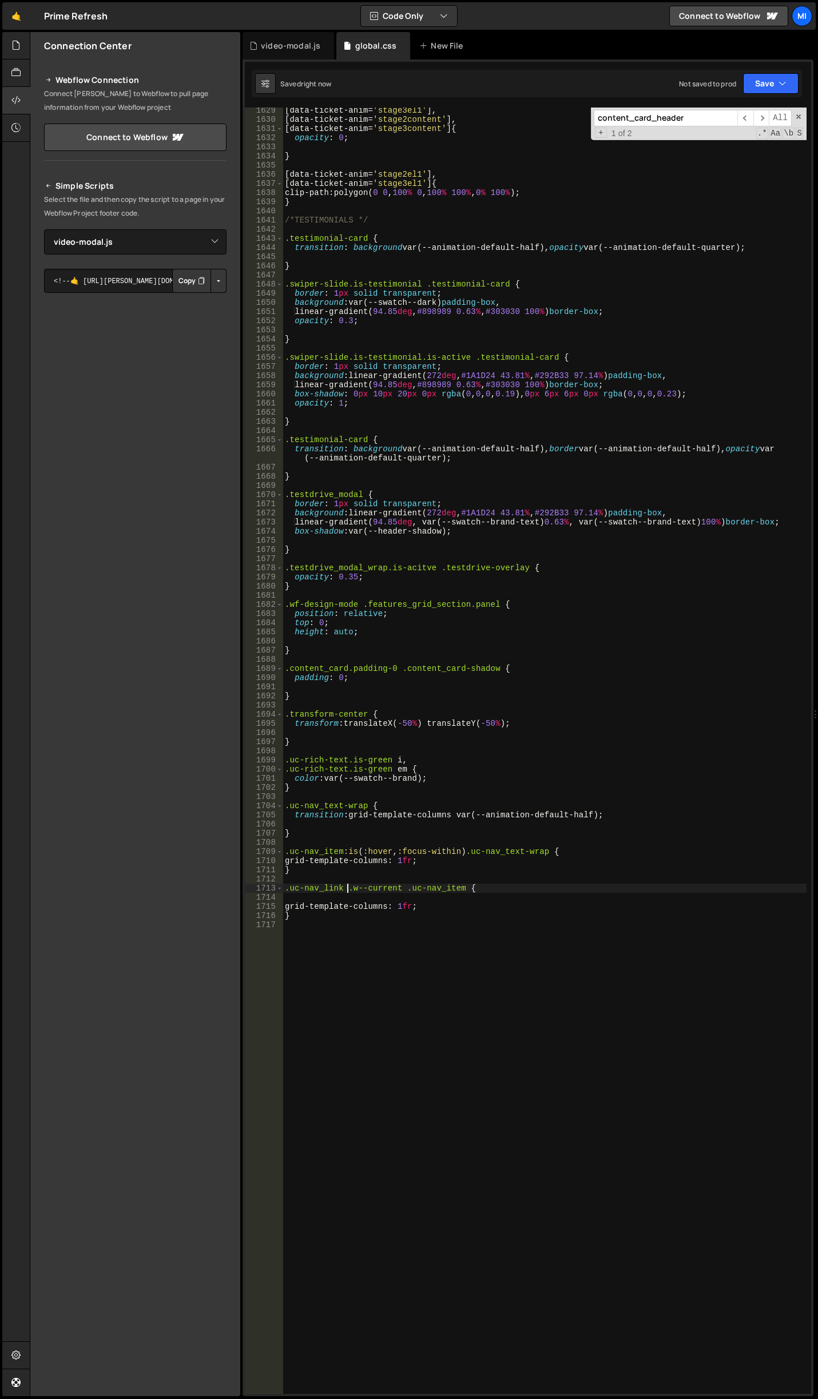
type textarea ".uc-nav_link .w--current .uc-nav_item {"
click at [512, 927] on div "[ data-ticket-anim = ' stage3el1 ' ], [ data-ticket-anim = ' stage2content ' ],…" at bounding box center [545, 758] width 524 height 1305
drag, startPoint x: 477, startPoint y: 855, endPoint x: 551, endPoint y: 854, distance: 73.8
click at [551, 854] on div "[ data-ticket-anim = ' stage3el1 ' ], [ data-ticket-anim = ' stage2content ' ],…" at bounding box center [545, 758] width 524 height 1305
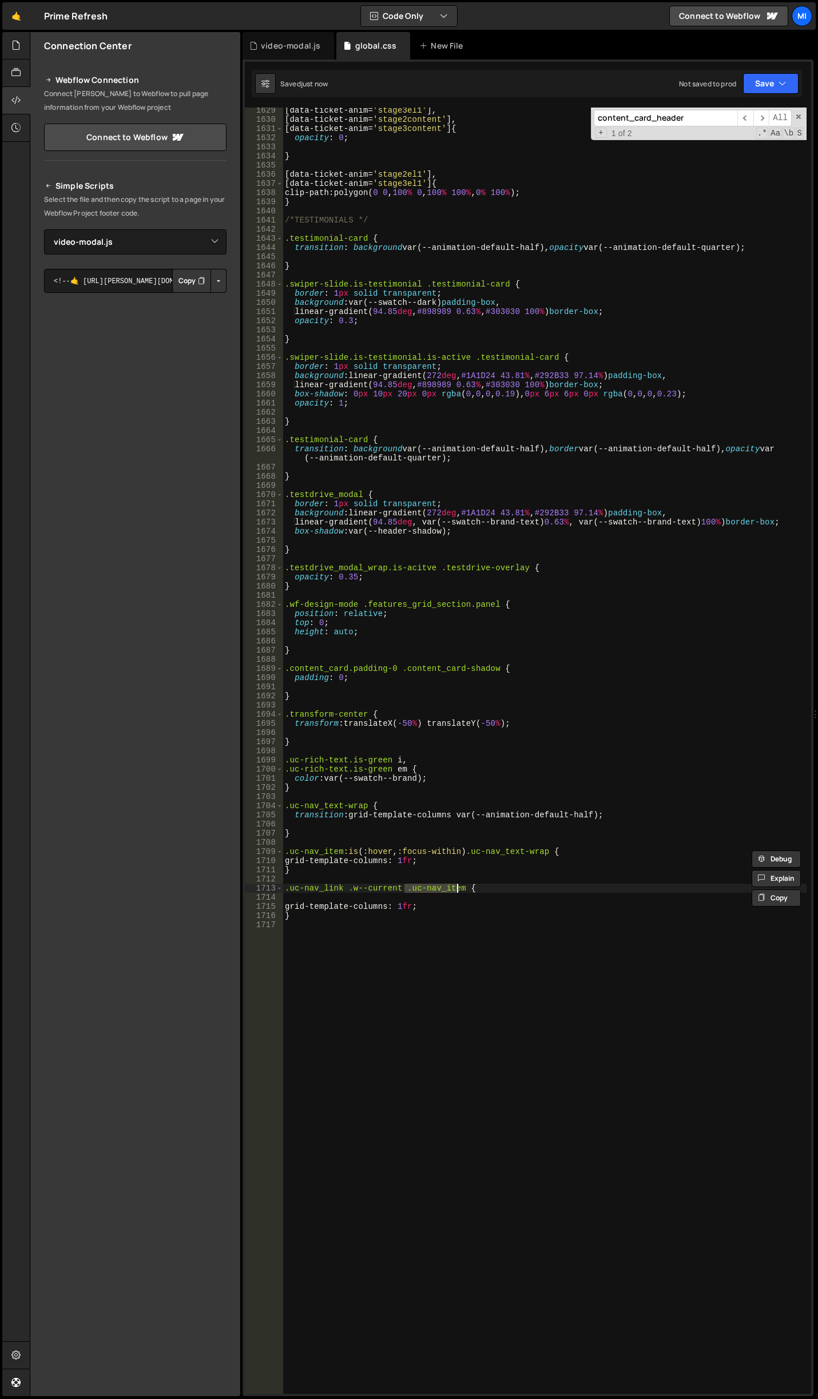
drag, startPoint x: 407, startPoint y: 892, endPoint x: 456, endPoint y: 891, distance: 49.8
click at [456, 891] on div "[ data-ticket-anim = ' stage3el1 ' ], [ data-ticket-anim = ' stage2content ' ],…" at bounding box center [545, 758] width 524 height 1305
drag, startPoint x: 462, startPoint y: 889, endPoint x: 408, endPoint y: 891, distance: 54.4
click at [408, 891] on div "[ data-ticket-anim = ' stage3el1 ' ], [ data-ticket-anim = ' stage2content ' ],…" at bounding box center [545, 758] width 524 height 1305
paste textarea "text-wrap"
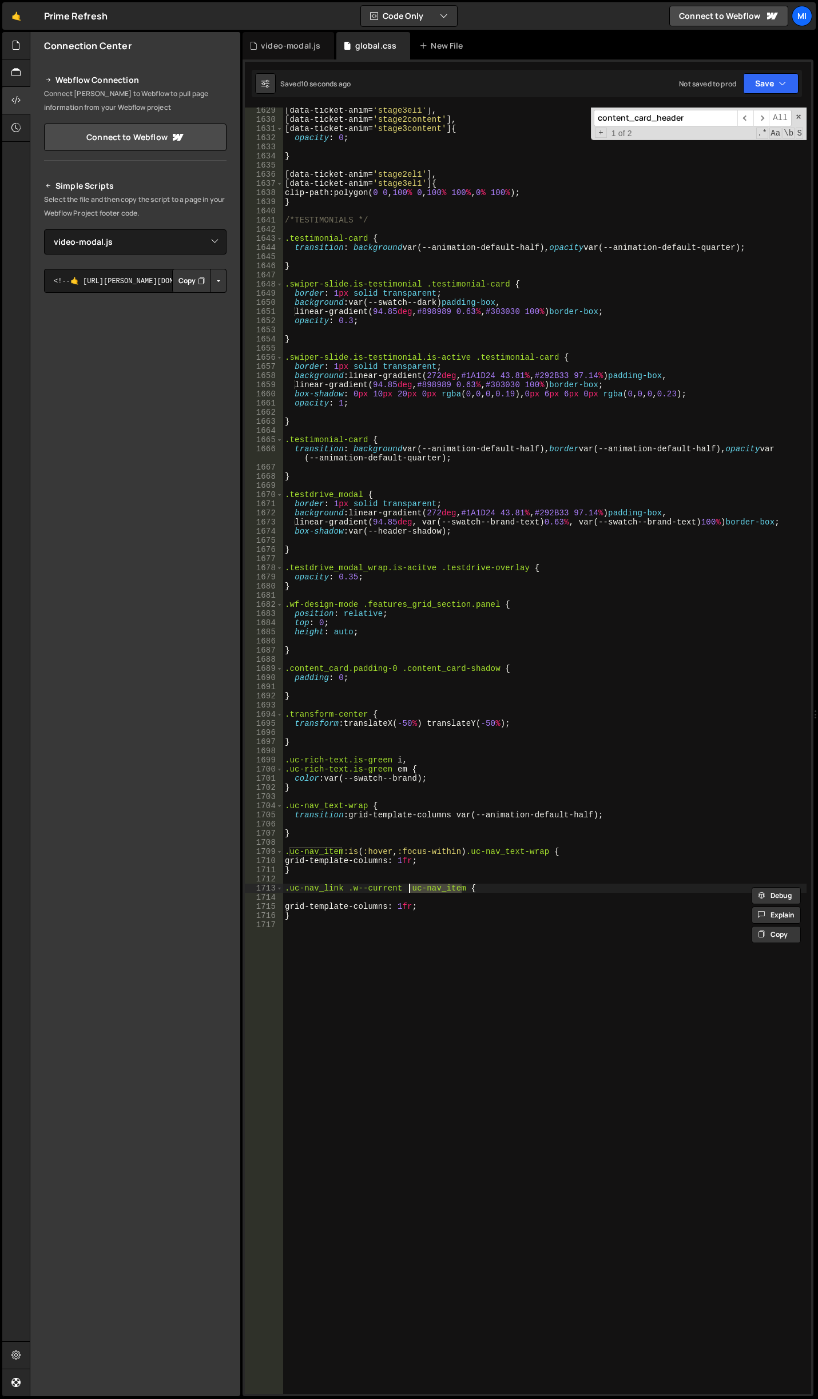
type textarea ".uc-nav_link .w--current .uc-nav_text-wrap {"
click at [436, 923] on div "[ data-ticket-anim = ' stage3el1 ' ], [ data-ticket-anim = ' stage2content ' ],…" at bounding box center [545, 758] width 524 height 1305
click at [347, 889] on div "[ data-ticket-anim = ' stage3el1 ' ], [ data-ticket-anim = ' stage2content ' ],…" at bounding box center [545, 758] width 524 height 1305
type textarea ".uc-nav_link.w--current .uc-nav_text-wrap {"
click at [387, 792] on div "[ data-ticket-anim = ' stage3el1 ' ], [ data-ticket-anim = ' stage2content ' ],…" at bounding box center [545, 758] width 524 height 1305
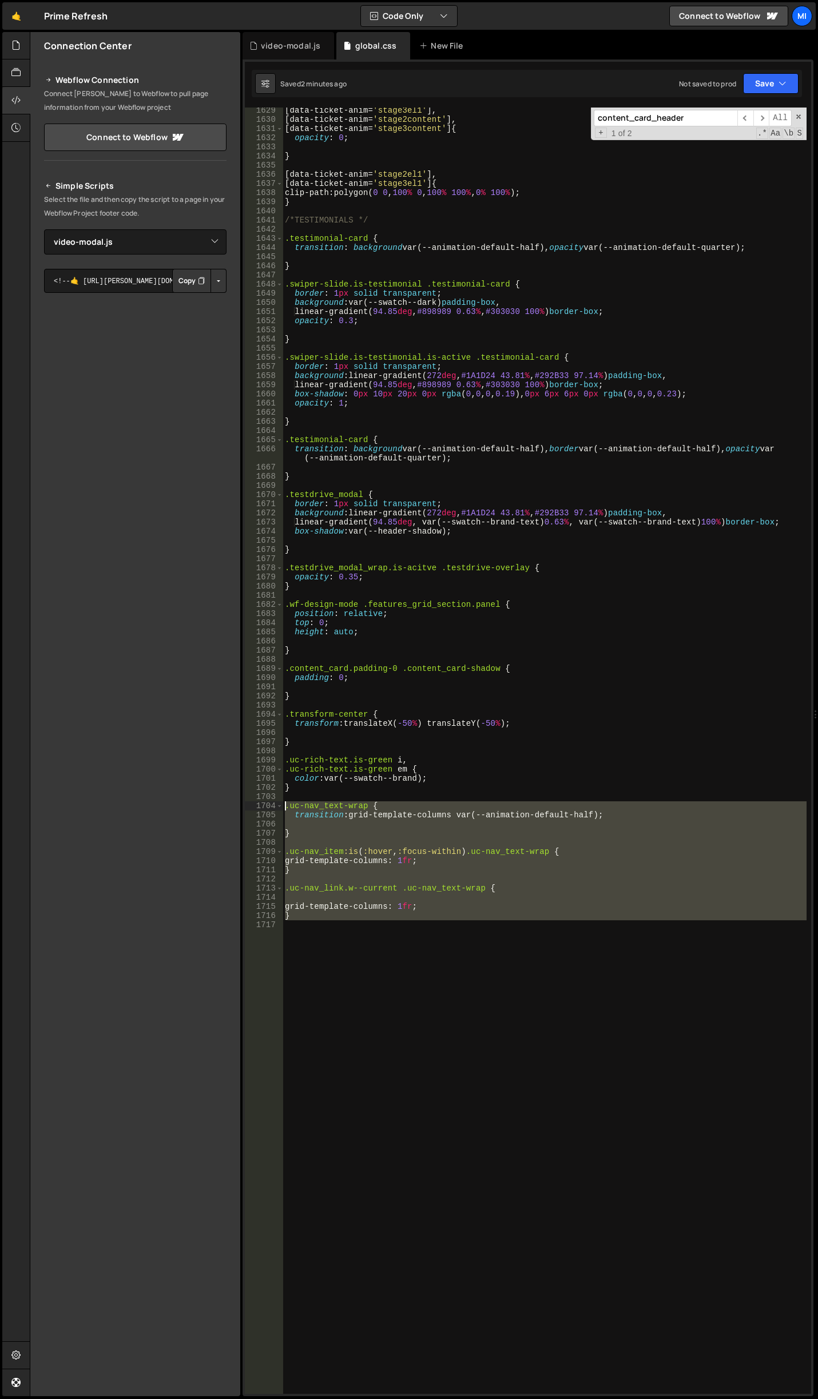
drag, startPoint x: 329, startPoint y: 938, endPoint x: 252, endPoint y: 808, distance: 151.1
click at [252, 808] on div "1629 1630 1631 1632 1633 1634 1635 1636 1637 1638 1639 1640 1641 1642 1643 1644…" at bounding box center [528, 751] width 566 height 1286
type textarea ".uc-nav_text-wrap { transition: grid-template-columns var(--animation-default-h…"
click at [508, 1030] on div "[ data-ticket-anim = ' stage3el1 ' ], [ data-ticket-anim = ' stage2content ' ],…" at bounding box center [545, 751] width 524 height 1286
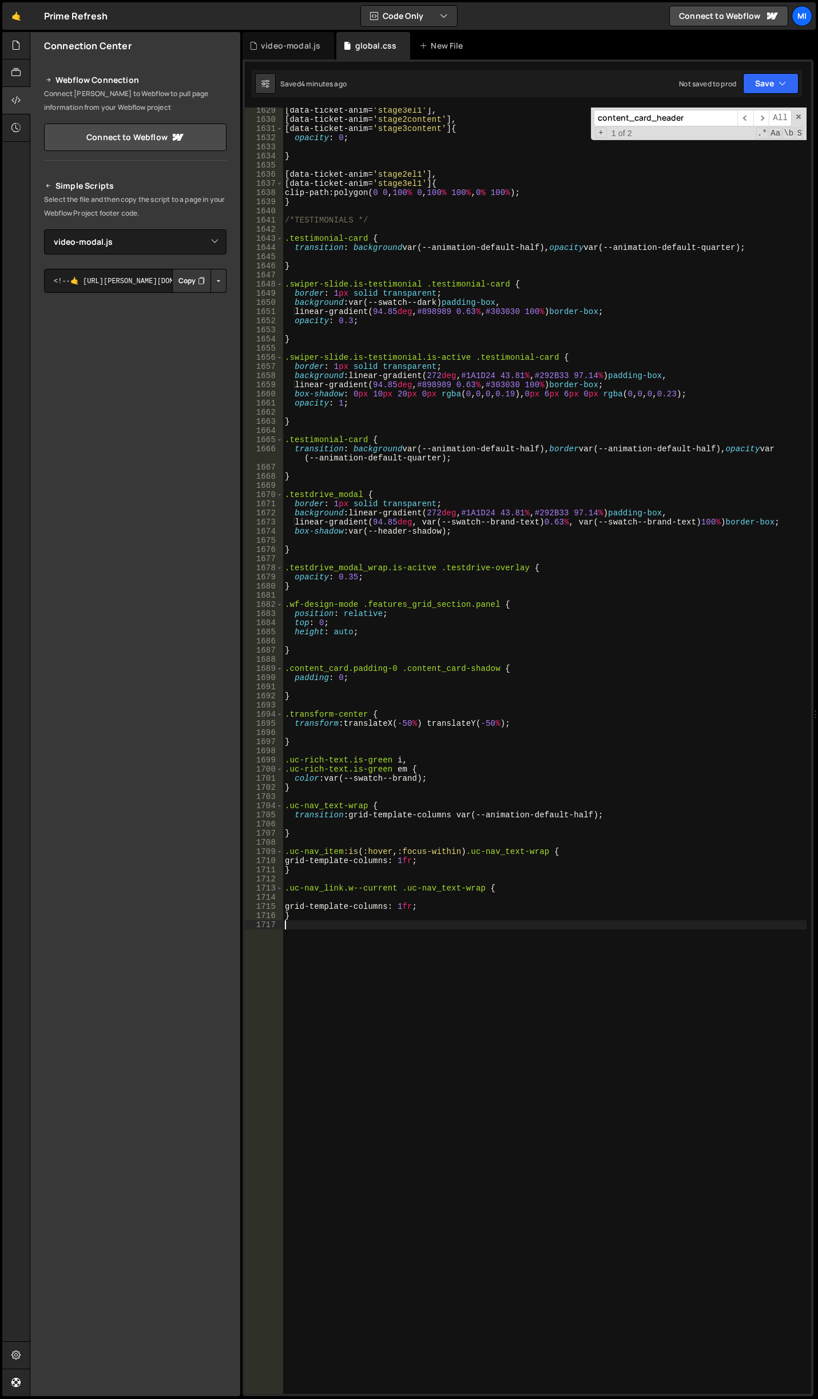
click at [460, 929] on div "[ data-ticket-anim = ' stage3el1 ' ], [ data-ticket-anim = ' stage2content ' ],…" at bounding box center [545, 758] width 524 height 1305
paste textarea ".benefits_card_wrap:not(:is(:hover, :focus-within)) .benefits_card_content { op…"
drag, startPoint x: 341, startPoint y: 851, endPoint x: 289, endPoint y: 852, distance: 51.5
click at [289, 852] on div "[ data-ticket-anim = ' stage3el1 ' ], [ data-ticket-anim = ' stage2content ' ],…" at bounding box center [545, 758] width 524 height 1305
drag, startPoint x: 343, startPoint y: 889, endPoint x: 290, endPoint y: 886, distance: 53.3
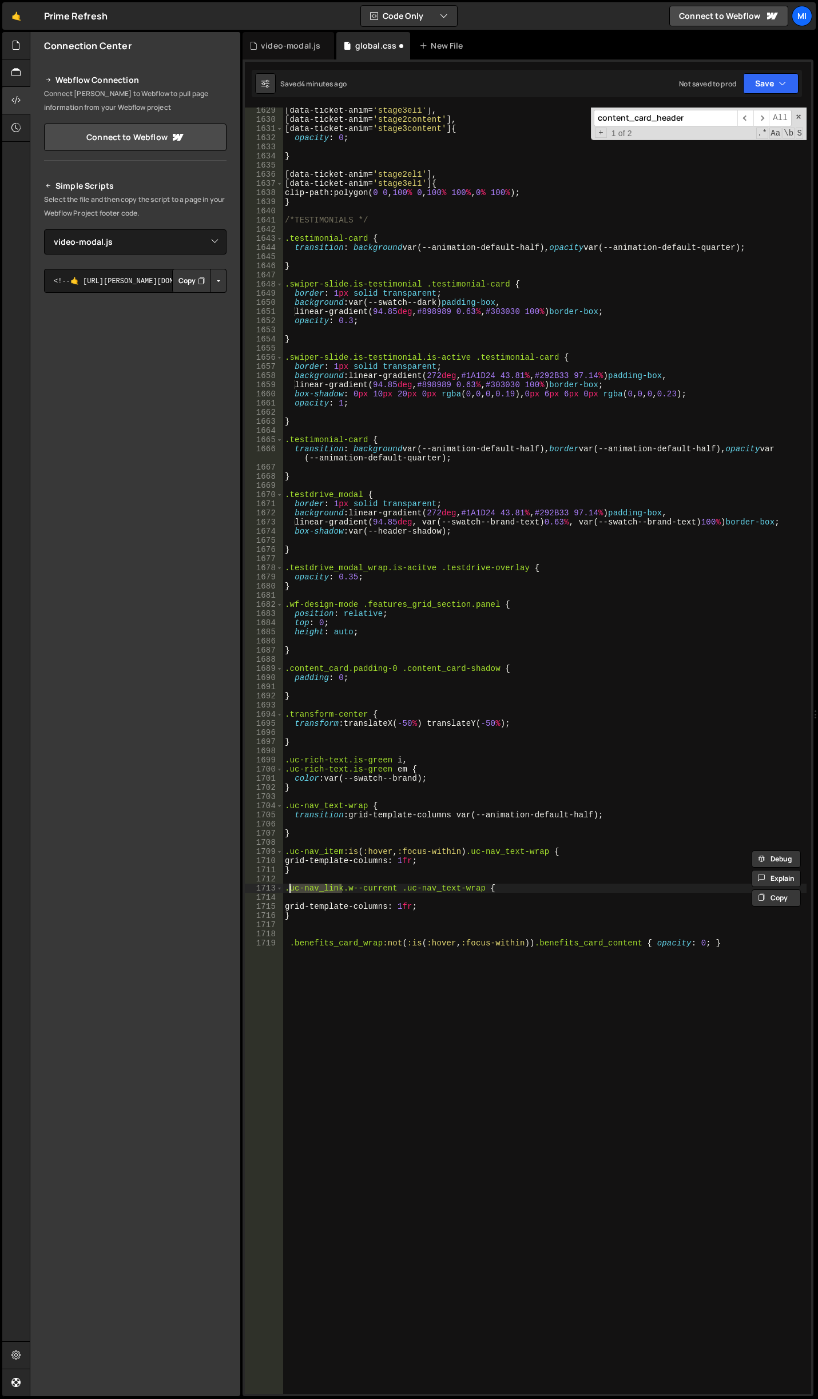
click at [290, 886] on div "[ data-ticket-anim = ' stage3el1 ' ], [ data-ticket-anim = ' stage2content ' ],…" at bounding box center [545, 758] width 524 height 1305
drag, startPoint x: 340, startPoint y: 852, endPoint x: 291, endPoint y: 851, distance: 49.8
click at [291, 851] on div "[ data-ticket-anim = ' stage3el1 ' ], [ data-ticket-anim = ' stage2content ' ],…" at bounding box center [545, 758] width 524 height 1305
paste textarea "link"
click at [378, 944] on div "[ data-ticket-anim = ' stage3el1 ' ], [ data-ticket-anim = ' stage2content ' ],…" at bounding box center [545, 758] width 524 height 1305
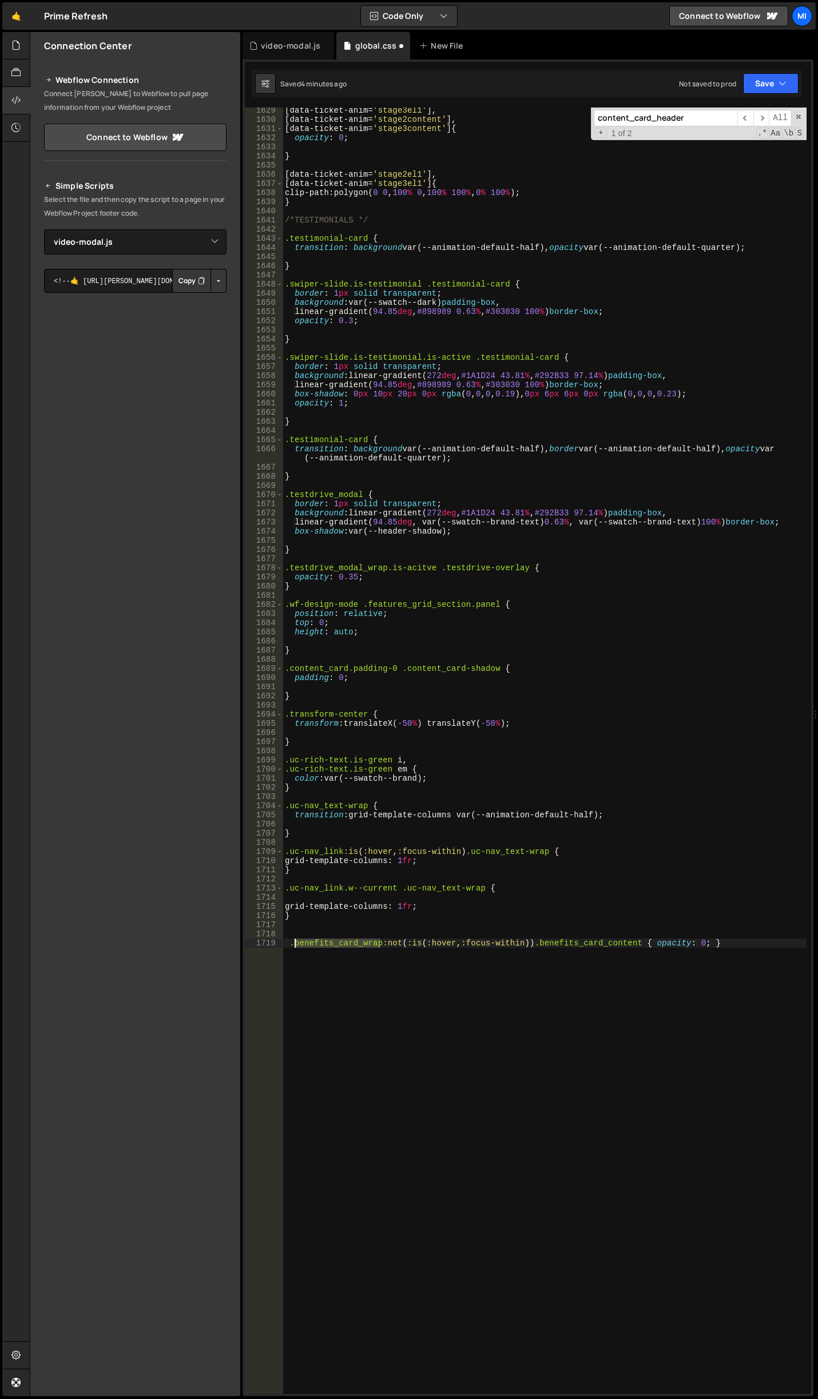
drag, startPoint x: 380, startPoint y: 944, endPoint x: 295, endPoint y: 944, distance: 85.2
click at [295, 944] on div "[ data-ticket-anim = ' stage3el1 ' ], [ data-ticket-anim = ' stage2content ' ],…" at bounding box center [545, 758] width 524 height 1305
paste textarea "uc-nav_link"
click at [479, 959] on div "[ data-ticket-anim = ' stage3el1 ' ], [ data-ticket-anim = ' stage2content ' ],…" at bounding box center [545, 758] width 524 height 1305
drag, startPoint x: 404, startPoint y: 889, endPoint x: 482, endPoint y: 891, distance: 77.2
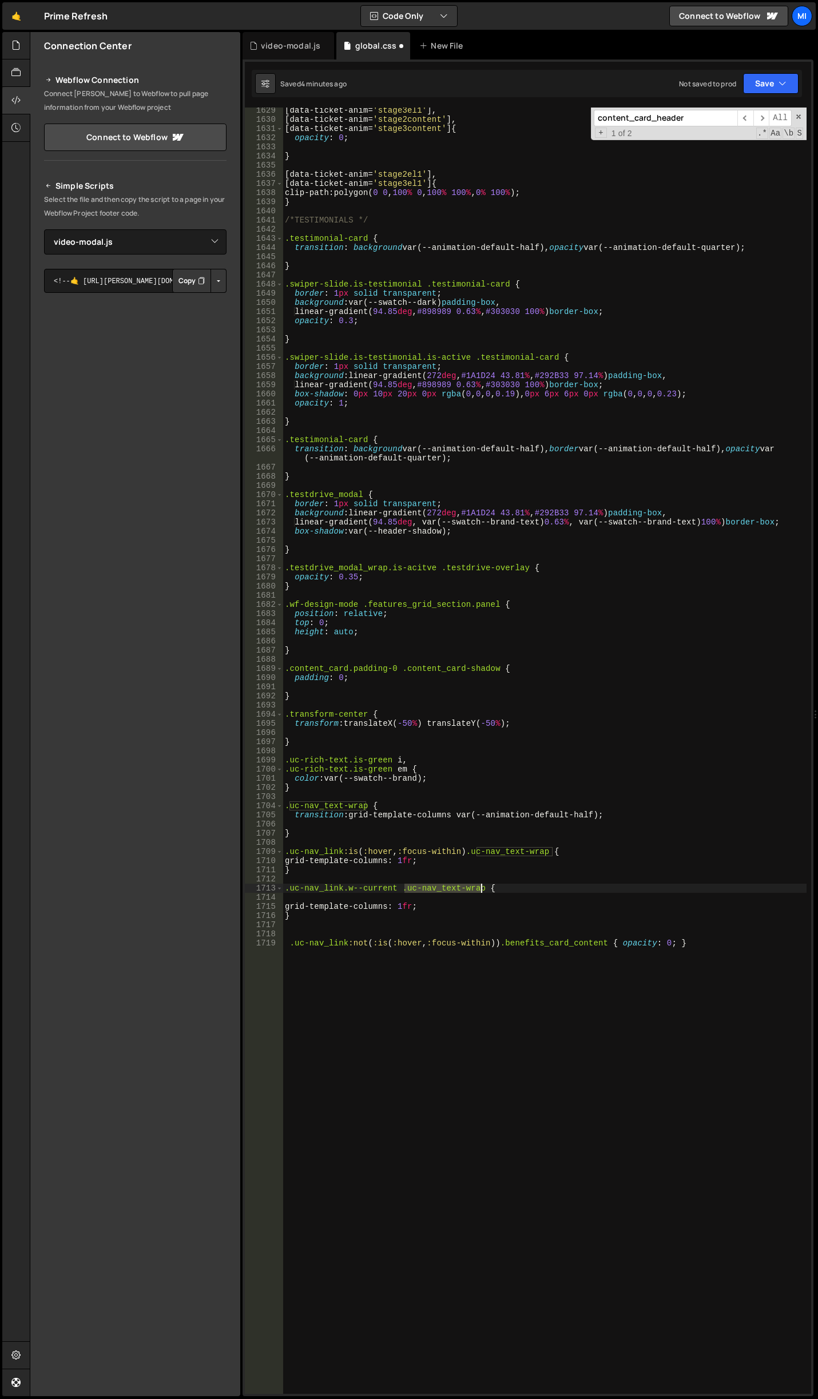
click at [482, 891] on div "[ data-ticket-anim = ' stage3el1 ' ], [ data-ticket-anim = ' stage2content ' ],…" at bounding box center [545, 758] width 524 height 1305
drag, startPoint x: 510, startPoint y: 944, endPoint x: 610, endPoint y: 943, distance: 100.1
click at [610, 943] on div "[ data-ticket-anim = ' stage3el1 ' ], [ data-ticket-anim = ' stage2content ' ],…" at bounding box center [545, 758] width 524 height 1305
paste textarea "uc-nav_text-wrap"
drag, startPoint x: 434, startPoint y: 863, endPoint x: 289, endPoint y: 860, distance: 145.3
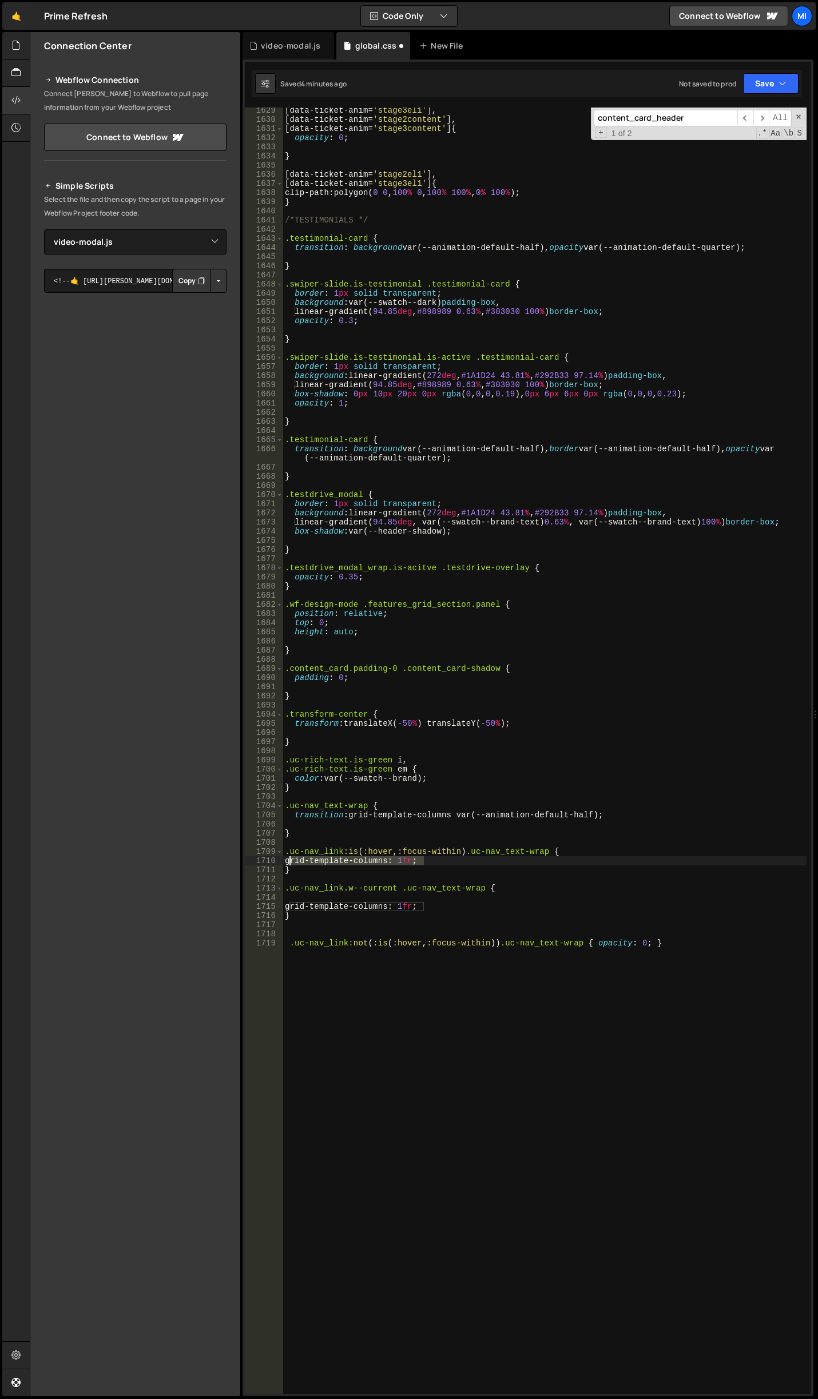
click at [289, 860] on div "[ data-ticket-anim = ' stage3el1 ' ], [ data-ticket-anim = ' stage2content ' ],…" at bounding box center [545, 758] width 524 height 1305
drag, startPoint x: 654, startPoint y: 942, endPoint x: 600, endPoint y: 945, distance: 54.4
click at [600, 945] on div "[ data-ticket-anim = ' stage3el1 ' ], [ data-ticket-anim = ' stage2content ' ],…" at bounding box center [545, 758] width 524 height 1305
paste textarea "grid-template-columns: 1fr"
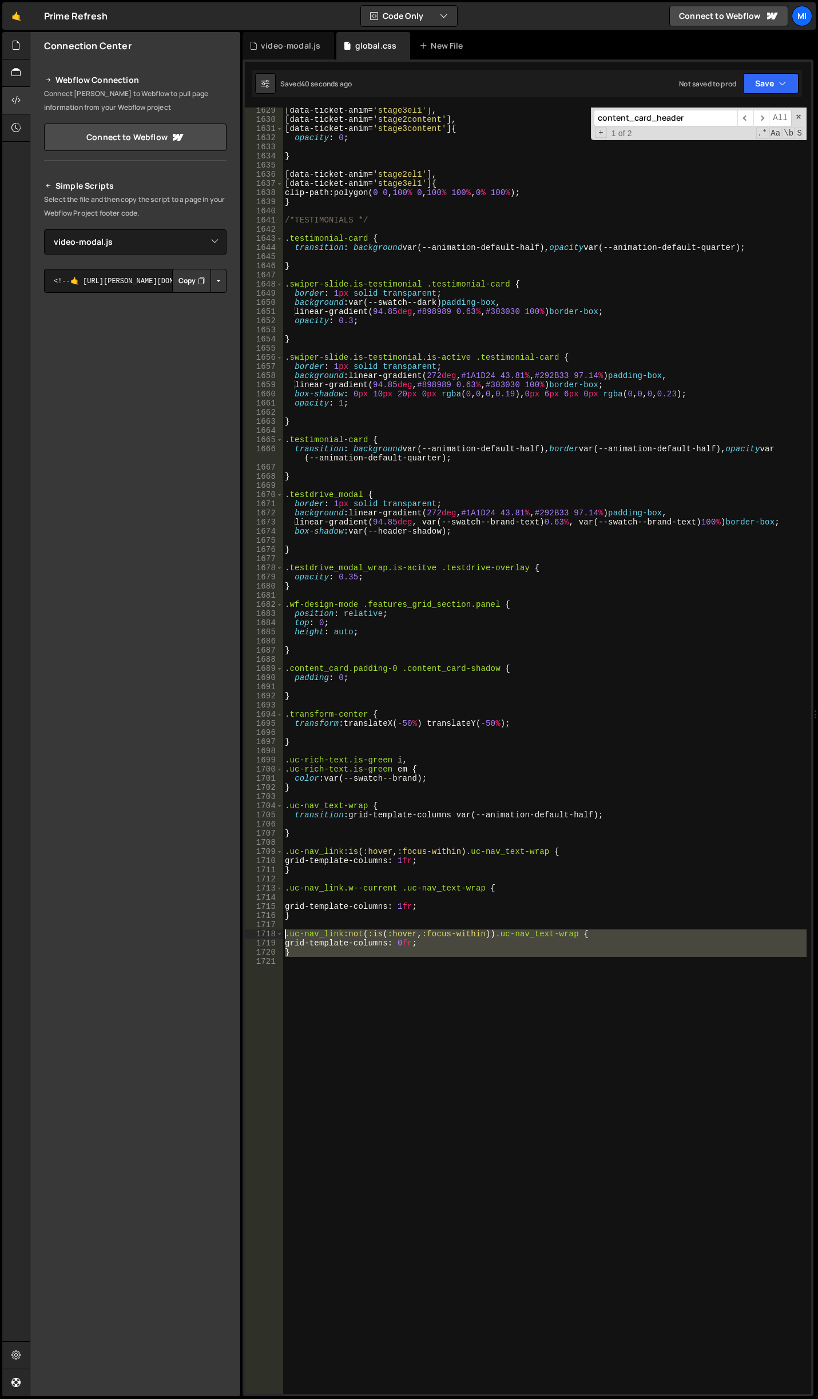
drag, startPoint x: 298, startPoint y: 971, endPoint x: 252, endPoint y: 935, distance: 58.2
click at [252, 935] on div "grid-template-columns: 0fr; 1629 1630 1631 1632 1633 1634 1635 1636 1637 1638 1…" at bounding box center [528, 751] width 566 height 1286
type textarea ".uc-nav_link:not(:is(:hover, :focus-within)) .uc-nav_text-wrap { grid-template-…"
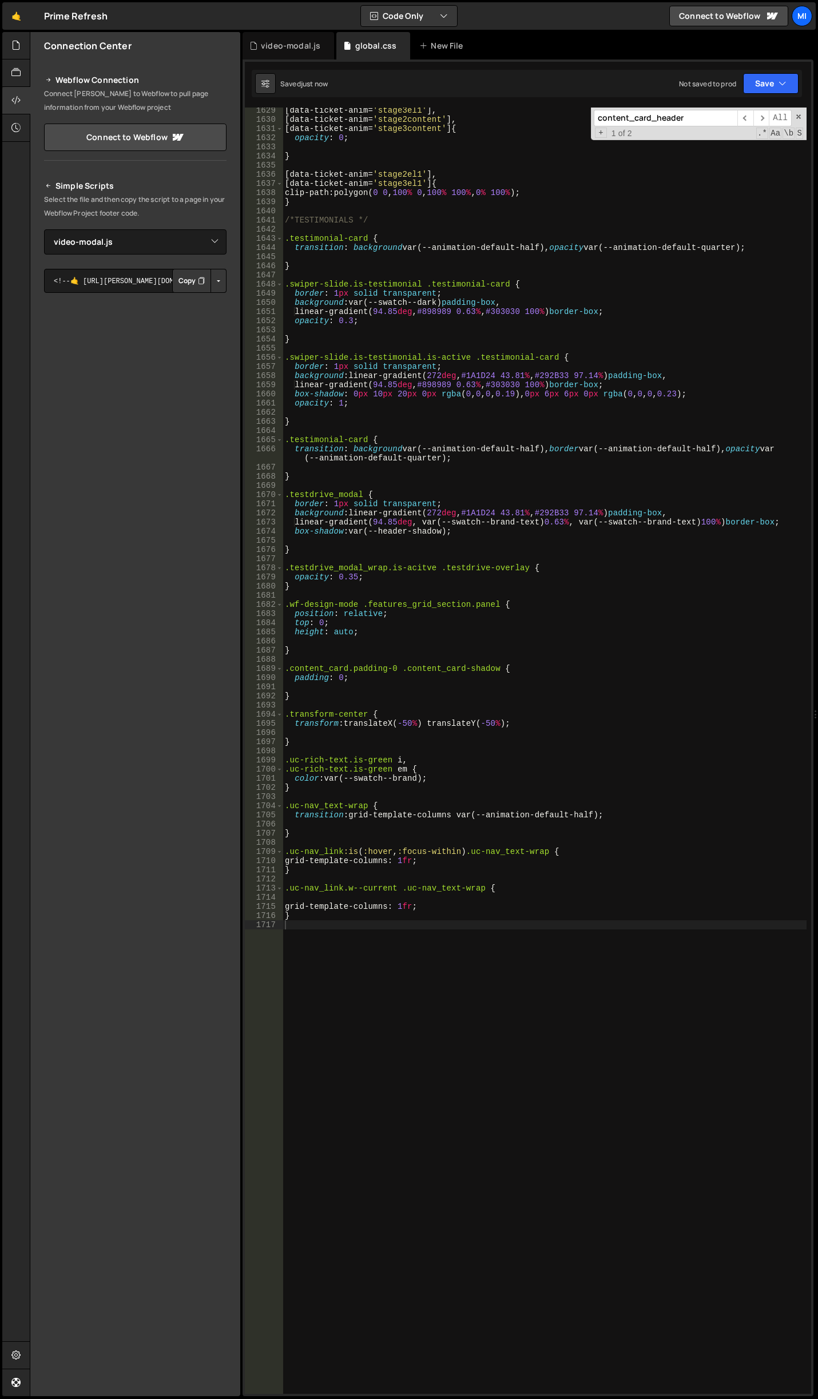
click at [504, 945] on div "[ data-ticket-anim = ' stage3el1 ' ], [ data-ticket-anim = ' stage2content ' ],…" at bounding box center [545, 758] width 524 height 1305
click at [396, 865] on div "[ data-ticket-anim = ' stage3el1 ' ], [ data-ticket-anim = ' stage2content ' ],…" at bounding box center [545, 758] width 524 height 1305
type textarea "grid-template-columns: 1fr;"
type textarea ".uc-nav_item:is(:hover, :focus-within) .uc-nav_text-wrap {"
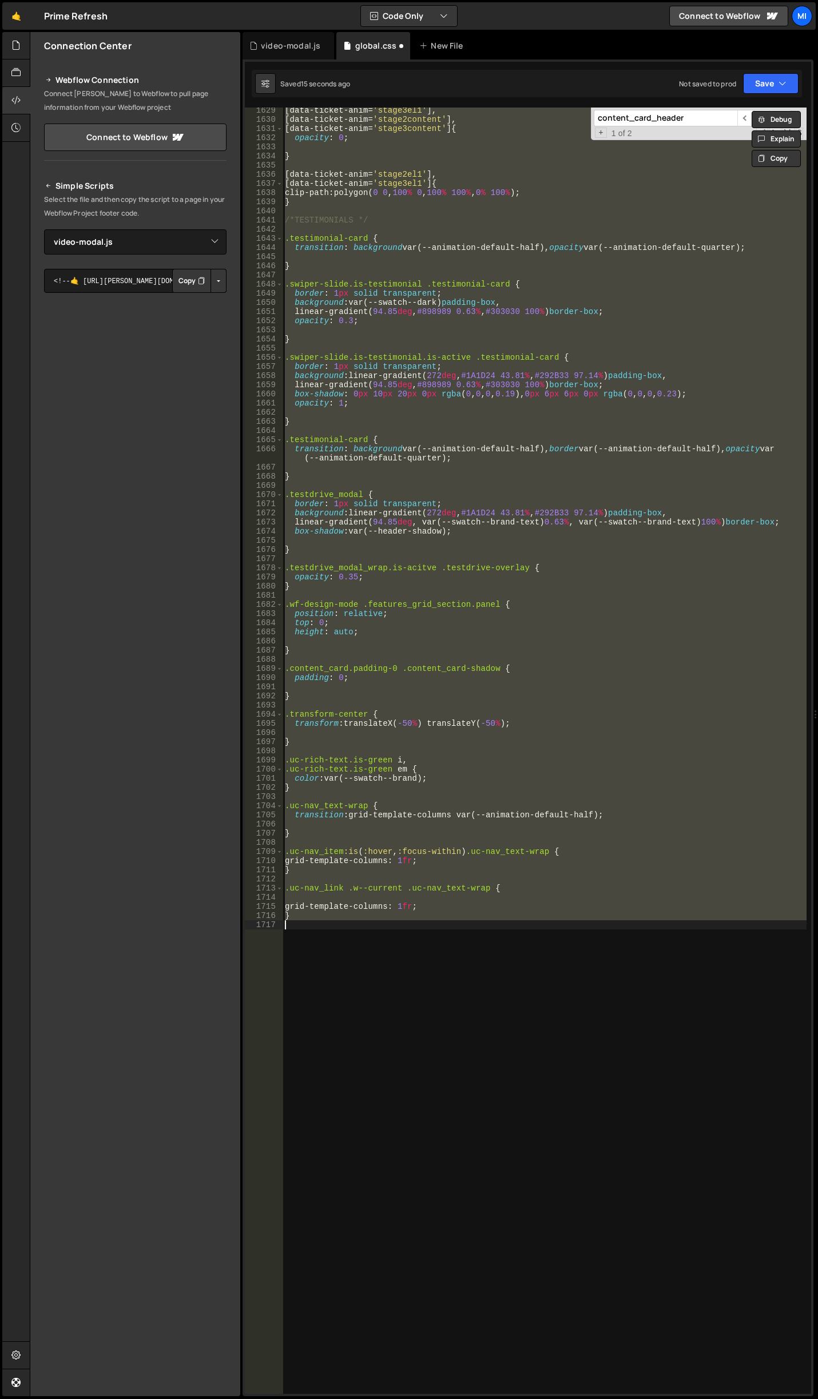
type textarea "}"
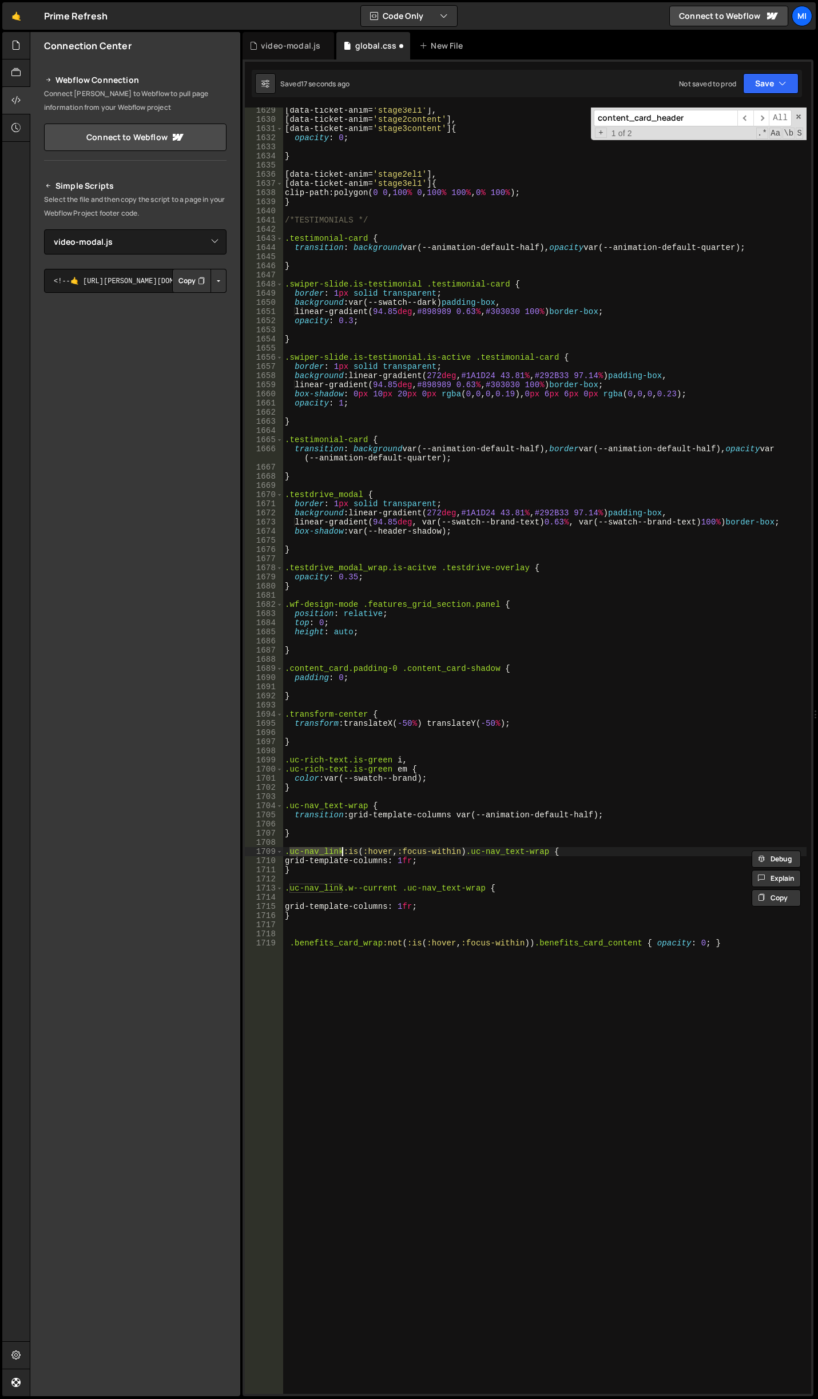
type textarea ".uc-nav_item:is(:hover, :focus-within) .uc-nav_text-wrap {"
click at [452, 1080] on div "[ data-ticket-anim = ' stage3el1 ' ], [ data-ticket-anim = ' stage2content ' ],…" at bounding box center [545, 758] width 524 height 1305
paste textarea ".uc-nav_item:is(:hover, :focus-within) .uc-nav_text-wrap {"
drag, startPoint x: 343, startPoint y: 856, endPoint x: 266, endPoint y: 847, distance: 77.1
click at [266, 847] on div "1629 1630 1631 1632 1633 1634 1635 1636 1637 1638 1639 1640 1641 1642 1643 1644…" at bounding box center [528, 751] width 566 height 1286
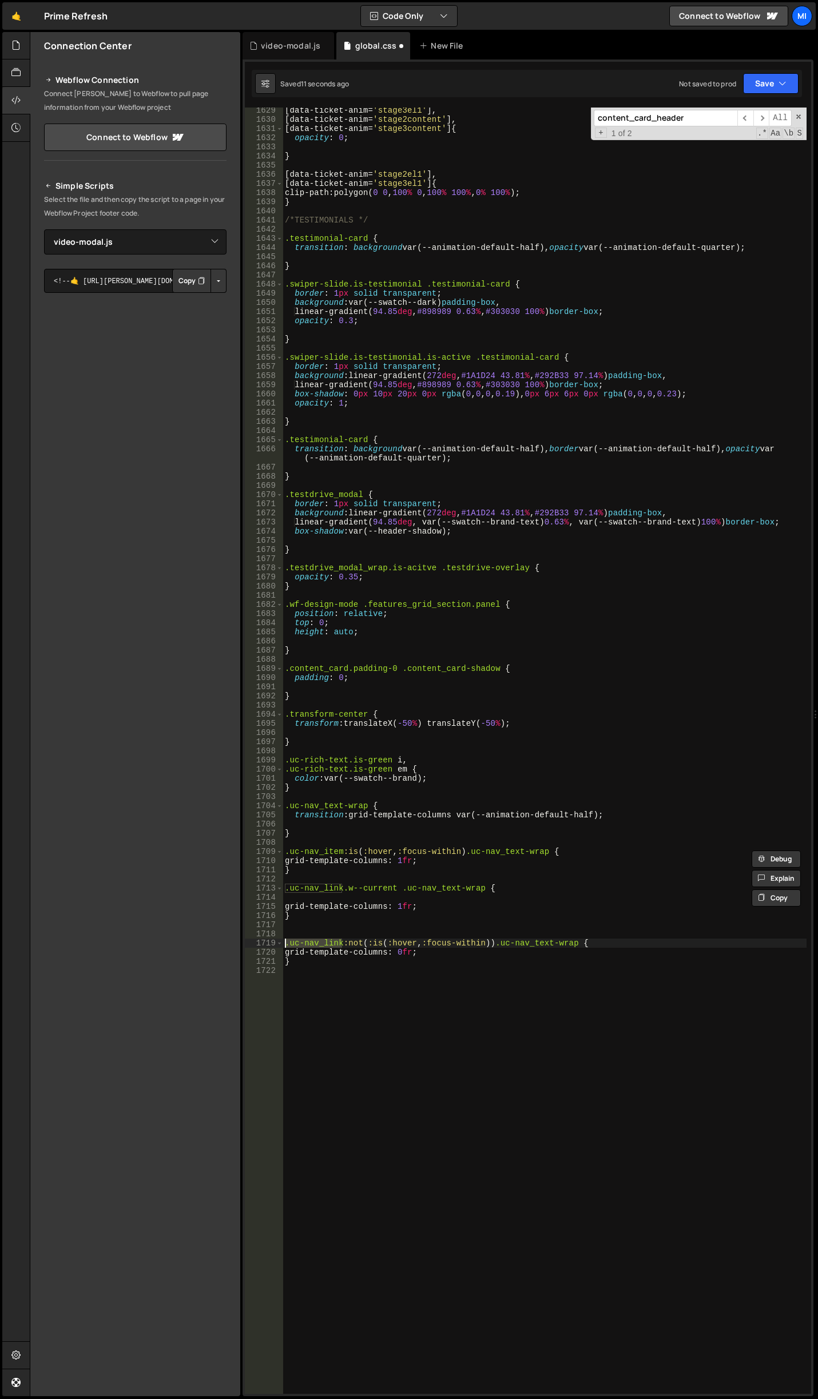
drag, startPoint x: 341, startPoint y: 945, endPoint x: 283, endPoint y: 941, distance: 58.5
click at [283, 941] on div ".uc-nav_item:is(:[GEOGRAPHIC_DATA], :focus-within) .uc-nav_text-wrap { 1629 163…" at bounding box center [528, 751] width 566 height 1286
paste textarea "item"
click at [417, 908] on div "[ data-ticket-anim = ' stage3el1 ' ], [ data-ticket-anim = ' stage2content ' ],…" at bounding box center [545, 758] width 524 height 1305
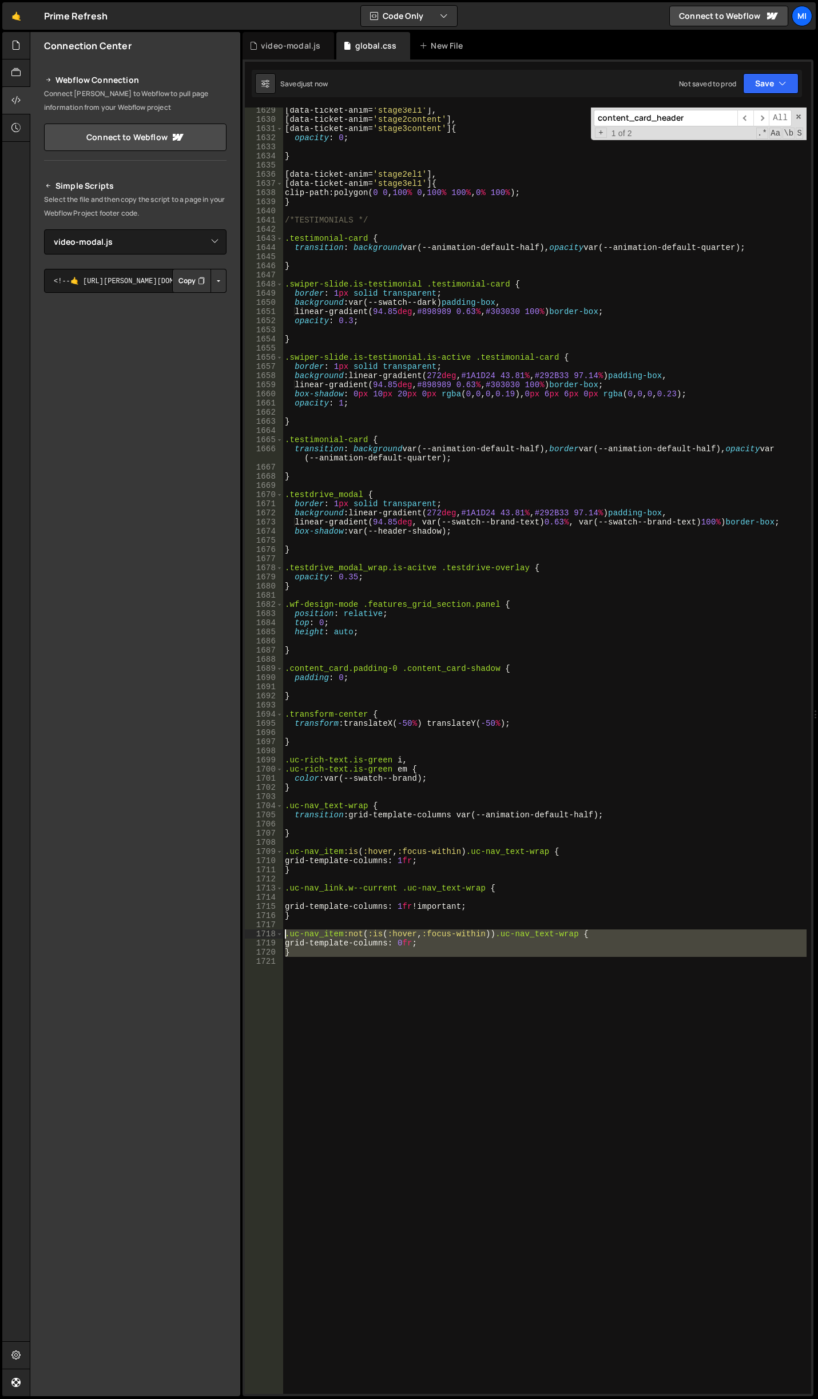
drag, startPoint x: 291, startPoint y: 967, endPoint x: 251, endPoint y: 932, distance: 53.5
click at [251, 932] on div "grid-template-columns: 1fr !important; 1629 1630 1631 1632 1633 1634 1635 1636 …" at bounding box center [528, 751] width 566 height 1286
type textarea ".uc-nav_item:not(:is(:hover, :focus-within)) .uc-nav_text-wrap { grid-template-…"
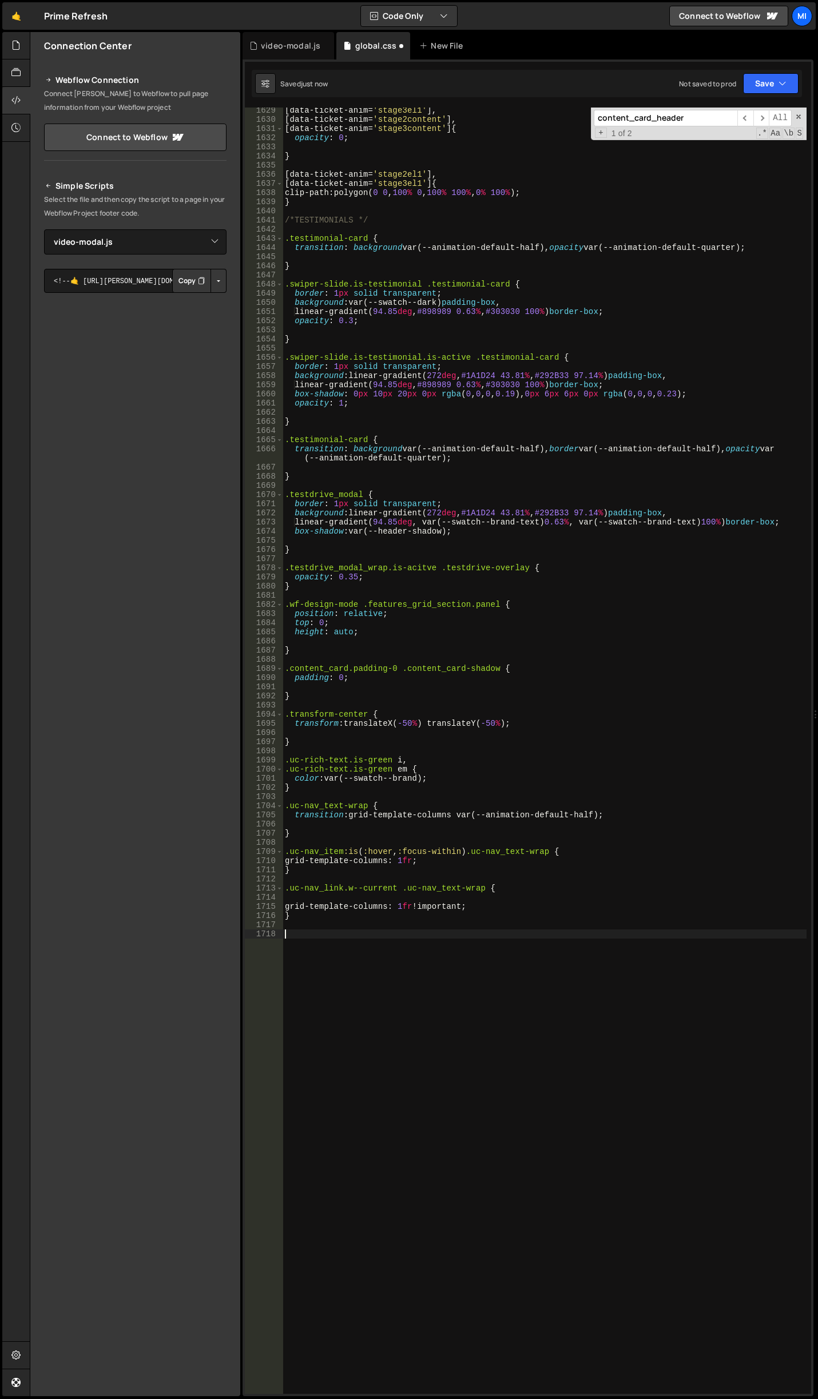
click at [328, 945] on div "[ data-ticket-anim = ' stage3el1 ' ], [ data-ticket-anim = ' stage2content ' ],…" at bounding box center [545, 758] width 524 height 1305
click at [11, 42] on div at bounding box center [16, 45] width 28 height 27
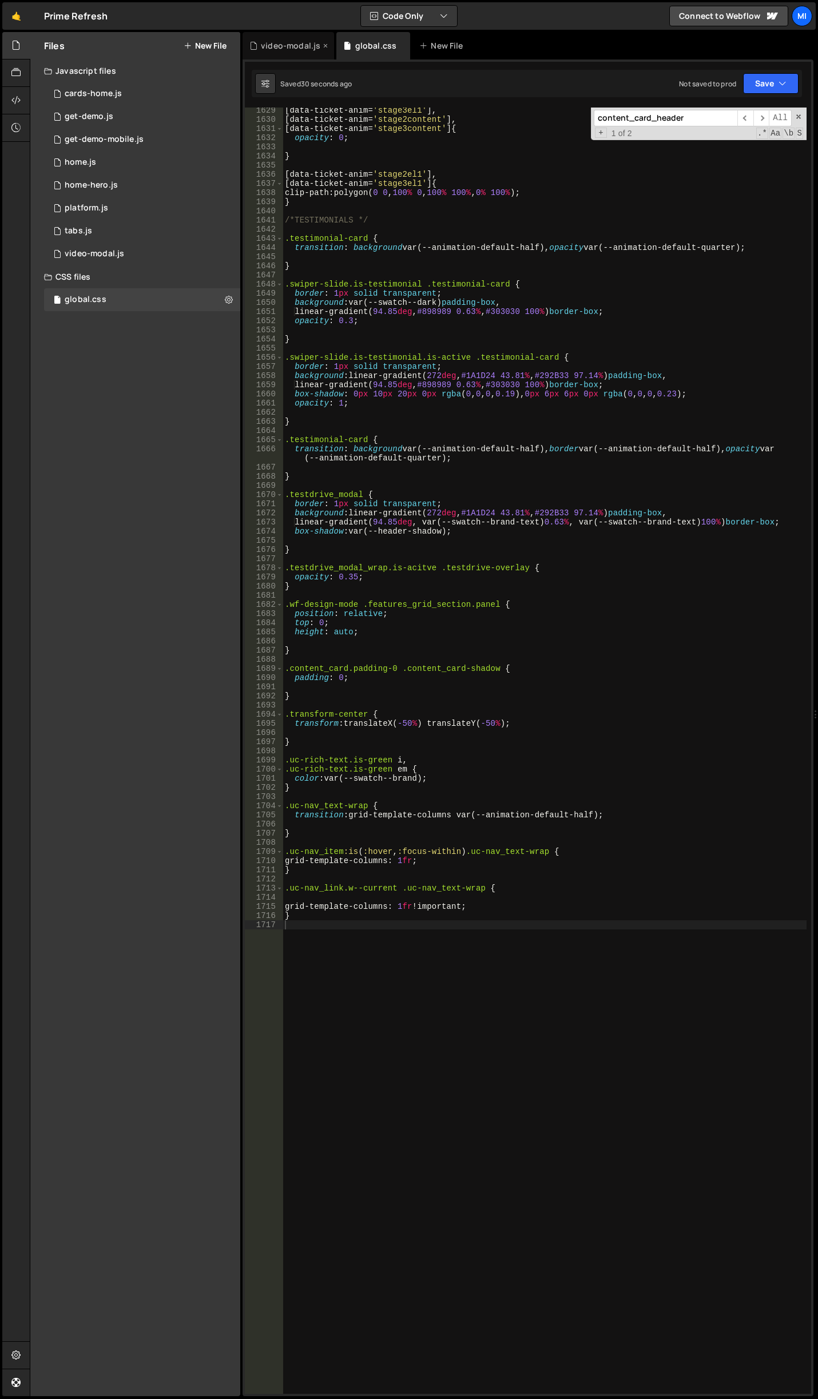
click at [312, 45] on div "video-modal.js" at bounding box center [290, 45] width 59 height 11
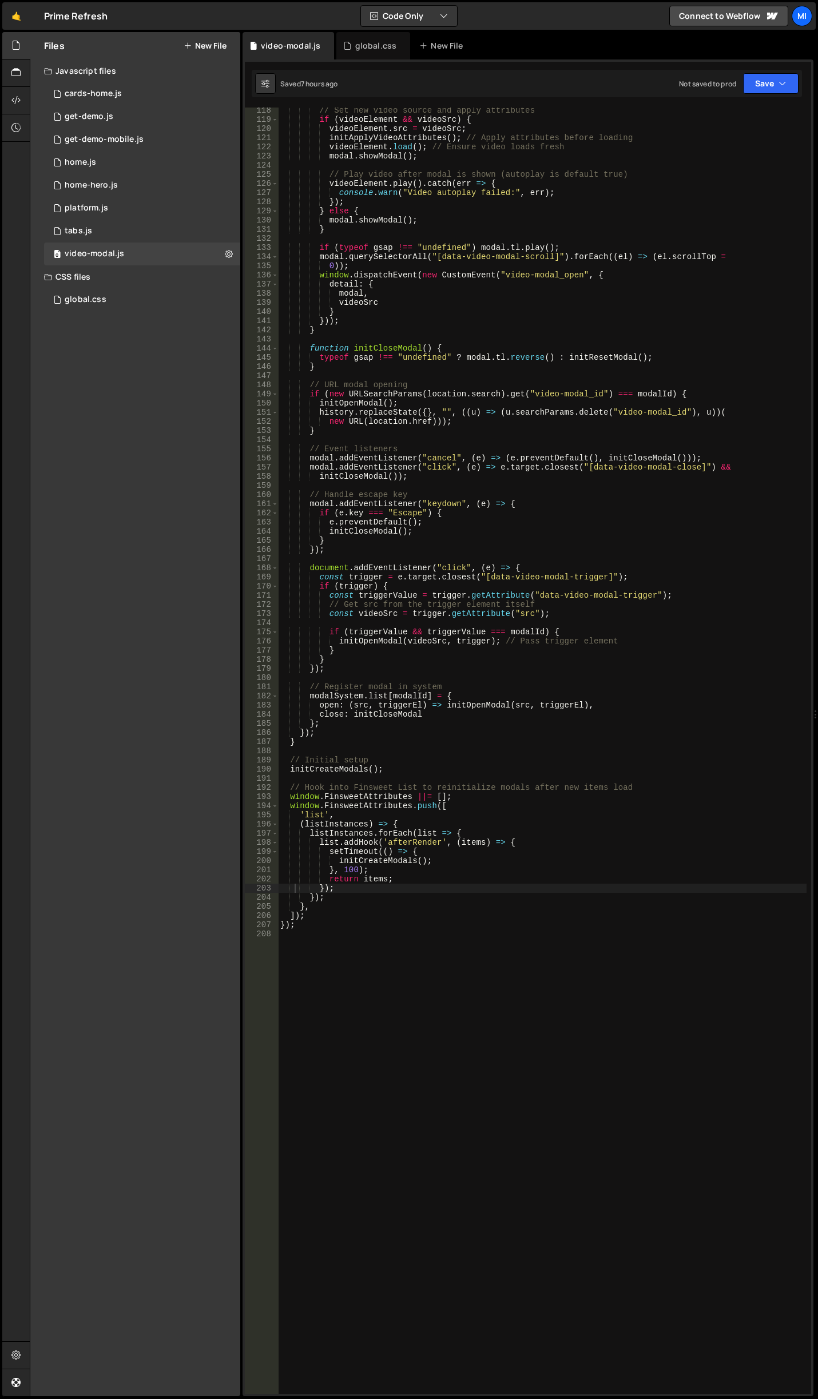
click at [440, 1103] on div "// Set new video source and apply attributes if ( videoElement && videoSrc ) { …" at bounding box center [542, 758] width 529 height 1305
paste textarea "document.addEventListener('DOMContentLoaded', initNavCurrentState);"
type textarea "document.addEventListener('DOMContentLoaded', initNavCurrentState);"
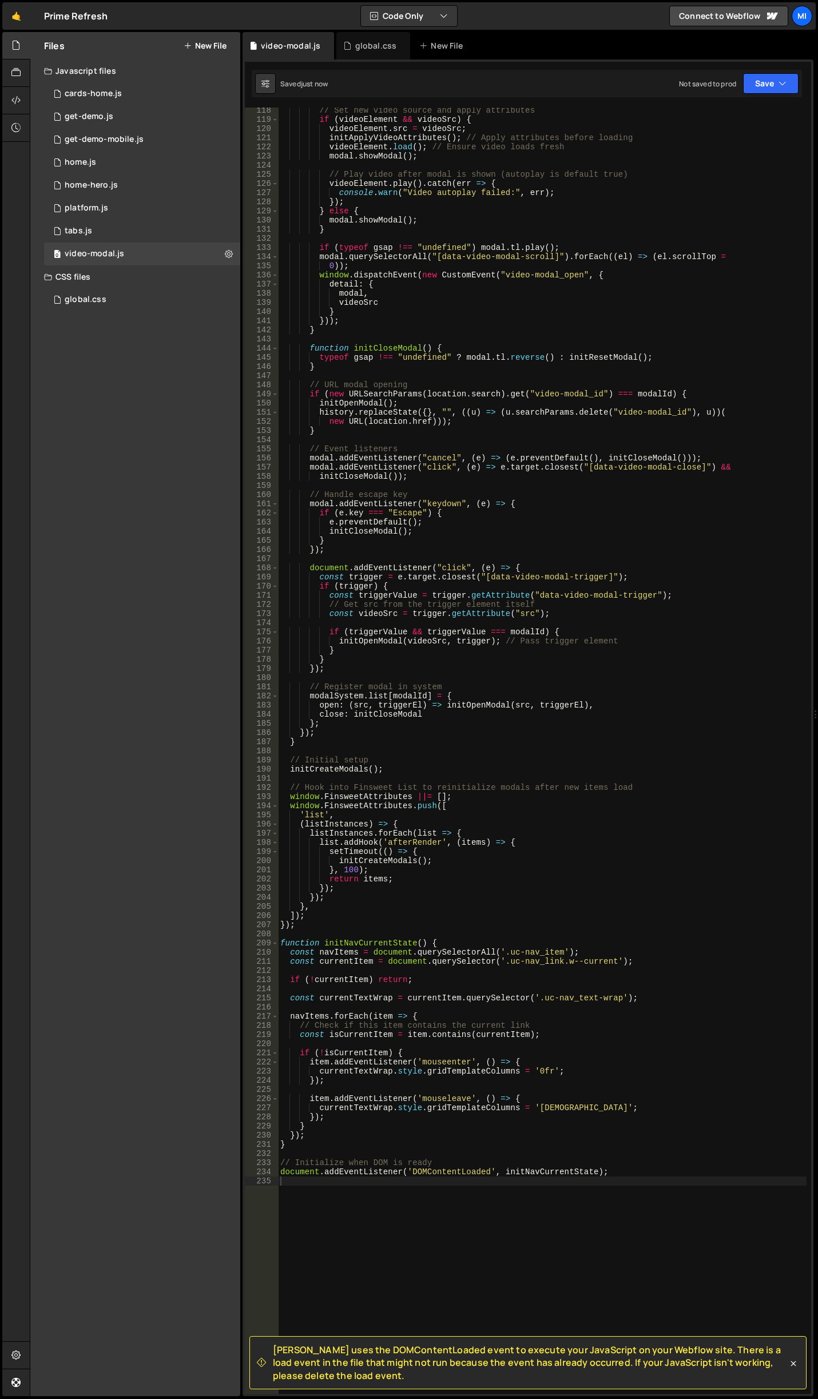
click at [607, 1138] on div "// Set new video source and apply attributes if ( videoElement && videoSrc ) { …" at bounding box center [542, 758] width 529 height 1305
click at [587, 1072] on div "// Set new video source and apply attributes if ( videoElement && videoSrc ) { …" at bounding box center [542, 758] width 529 height 1305
type textarea "currentTextWrap.style.gridTemplateColumns = '0fr';"
click at [378, 47] on div "global.css" at bounding box center [376, 45] width 42 height 11
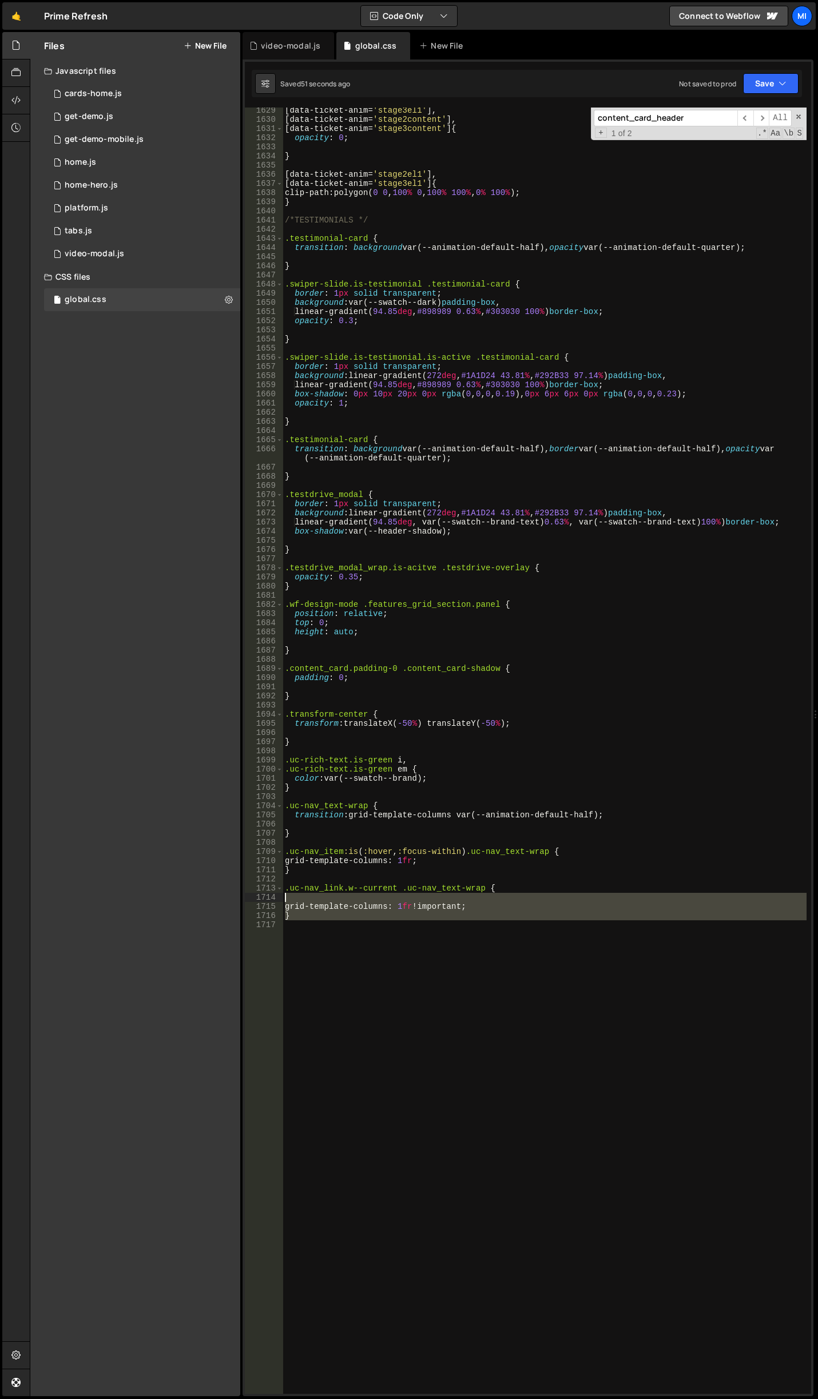
drag, startPoint x: 293, startPoint y: 921, endPoint x: 275, endPoint y: 895, distance: 31.6
click at [275, 895] on div "1629 1630 1631 1632 1633 1634 1635 1636 1637 1638 1639 1640 1641 1642 1643 1644…" at bounding box center [528, 751] width 566 height 1286
click at [419, 908] on div "[ data-ticket-anim = ' stage3el1 ' ], [ data-ticket-anim = ' stage2content ' ],…" at bounding box center [545, 751] width 524 height 1286
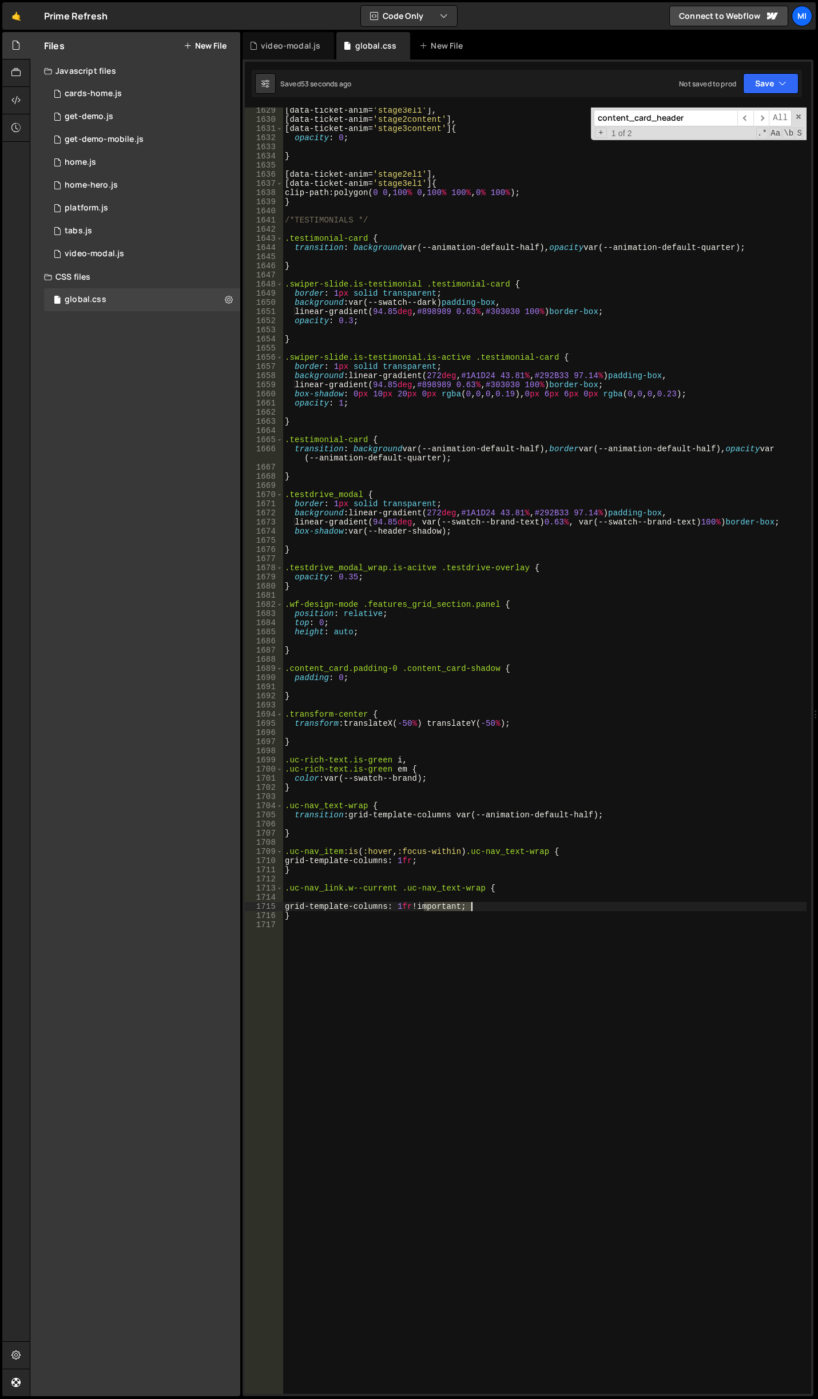
drag, startPoint x: 422, startPoint y: 907, endPoint x: 471, endPoint y: 907, distance: 49.2
click at [471, 907] on div "[ data-ticket-anim = ' stage3el1 ' ], [ data-ticket-anim = ' stage2content ' ],…" at bounding box center [545, 758] width 524 height 1305
type textarea "grid-template-columns: 1fr;"
click at [296, 45] on div "video-modal.js" at bounding box center [290, 45] width 59 height 11
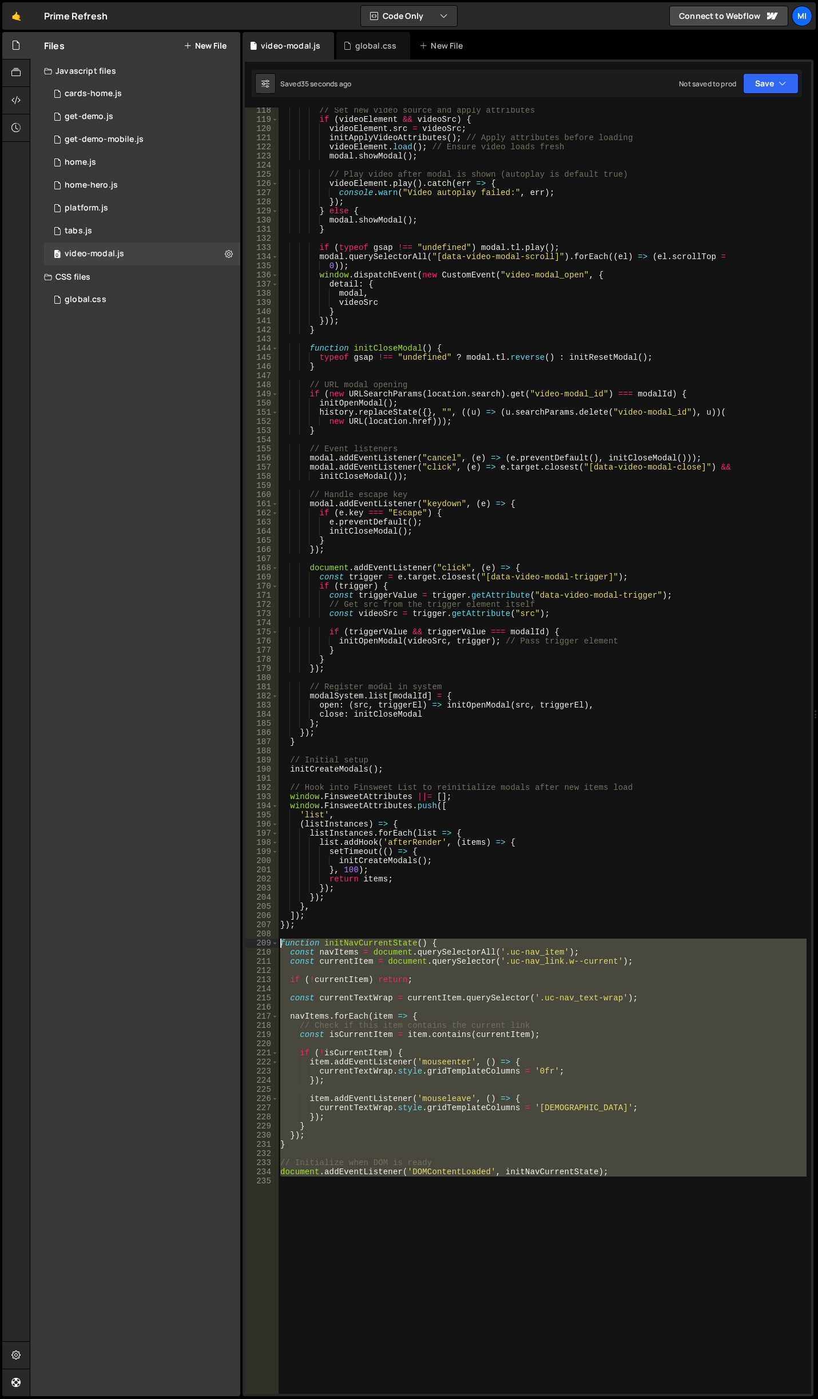
drag, startPoint x: 702, startPoint y: 1215, endPoint x: 217, endPoint y: 945, distance: 555.9
click at [217, 945] on div "Files New File Javascript files 0 cards-home.js 0 0 get-demo.js 0 0 get-demo-mo…" at bounding box center [424, 714] width 788 height 1365
type textarea "function initNavCurrentState() { const navItems = document.querySelectorAll('.u…"
click at [356, 54] on div "global.css" at bounding box center [373, 45] width 74 height 27
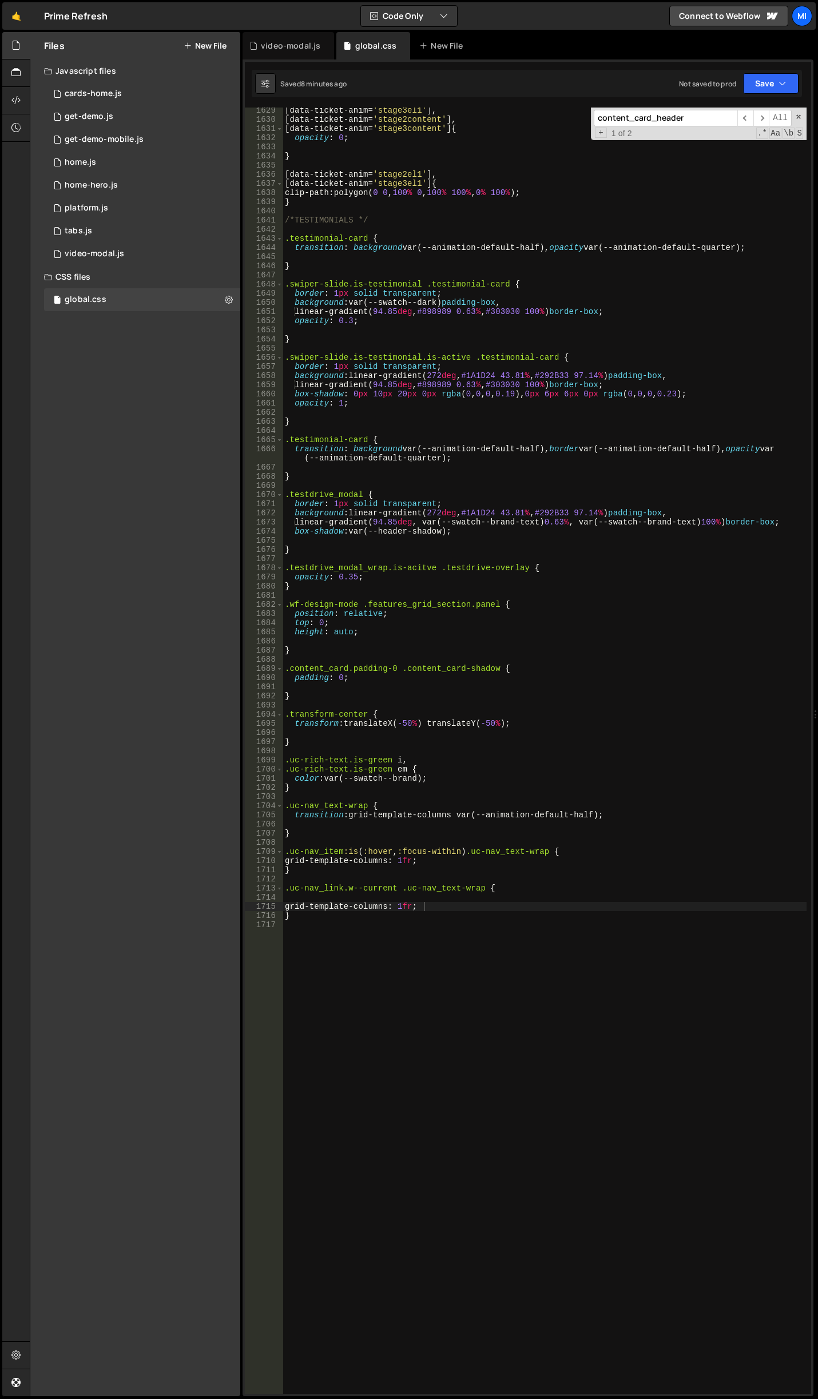
click at [515, 964] on div "[ data-ticket-anim = ' stage3el1 ' ], [ data-ticket-anim = ' stage2content ' ],…" at bounding box center [545, 758] width 524 height 1305
